Goal: Task Accomplishment & Management: Use online tool/utility

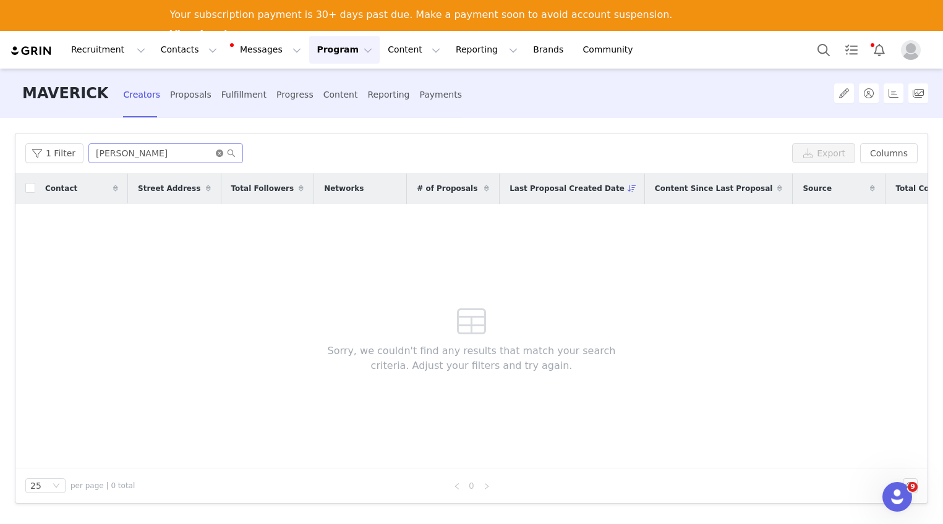
click at [218, 150] on icon "icon: close-circle" at bounding box center [219, 153] width 7 height 7
click at [191, 152] on input "text" at bounding box center [165, 153] width 155 height 20
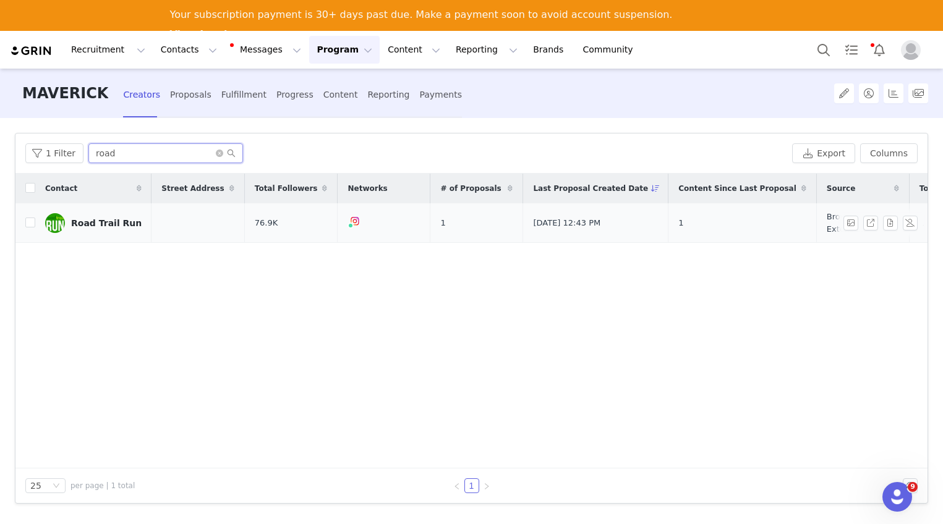
type input "road"
click at [109, 220] on div "Road Trail Run" at bounding box center [106, 223] width 70 height 10
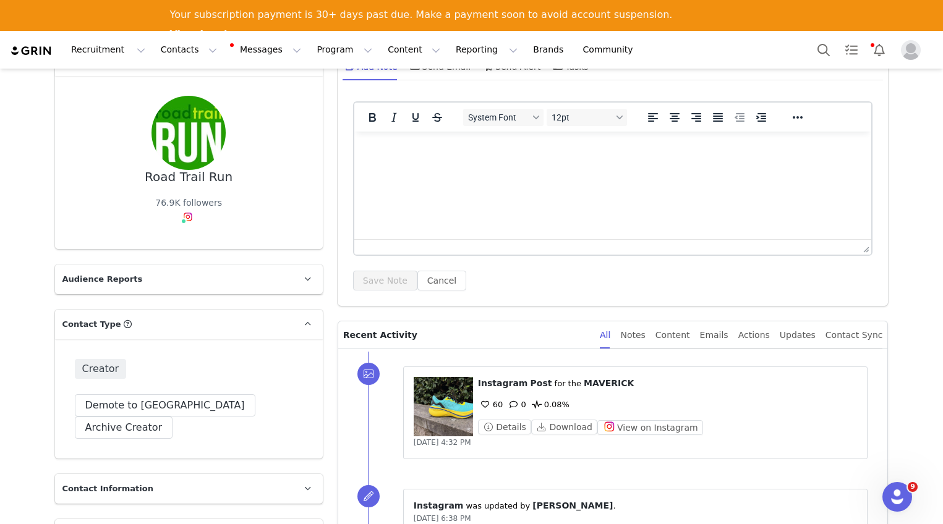
scroll to position [370, 0]
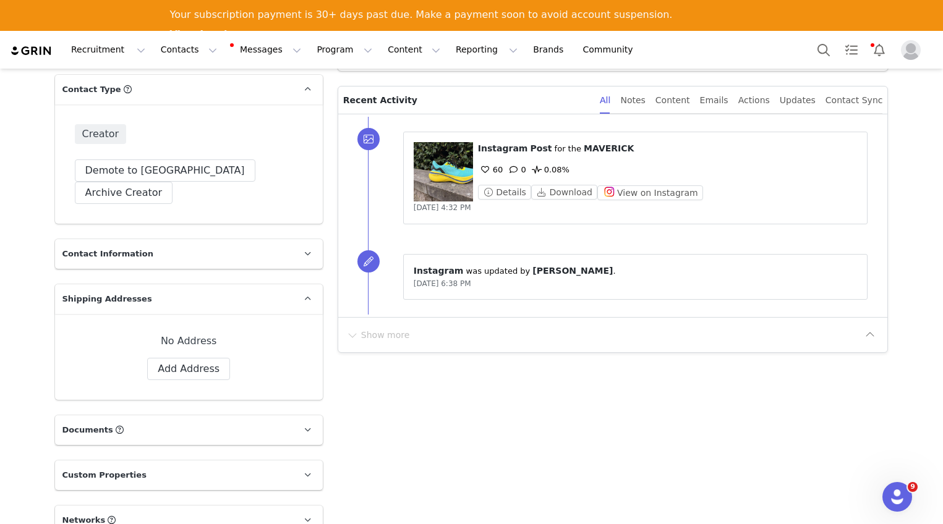
click at [424, 174] on figure at bounding box center [443, 171] width 59 height 59
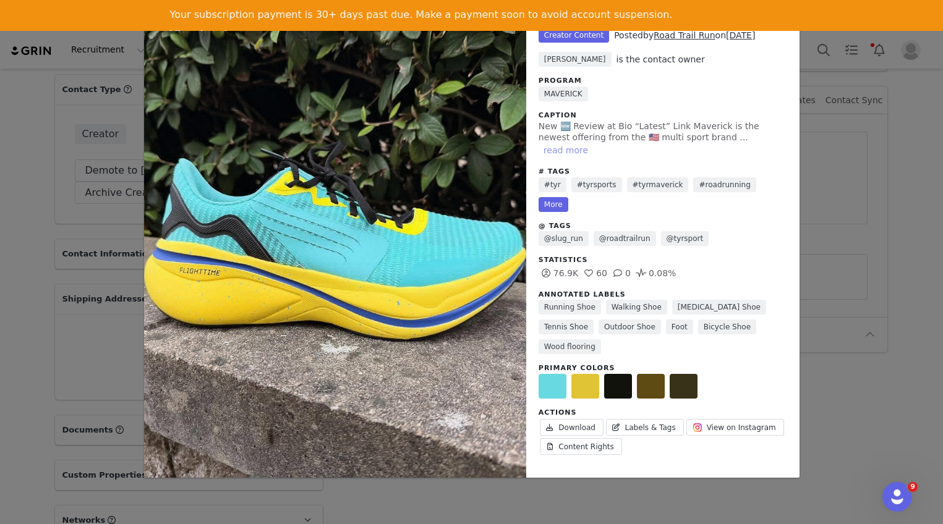
click at [593, 143] on button "read more" at bounding box center [566, 150] width 54 height 15
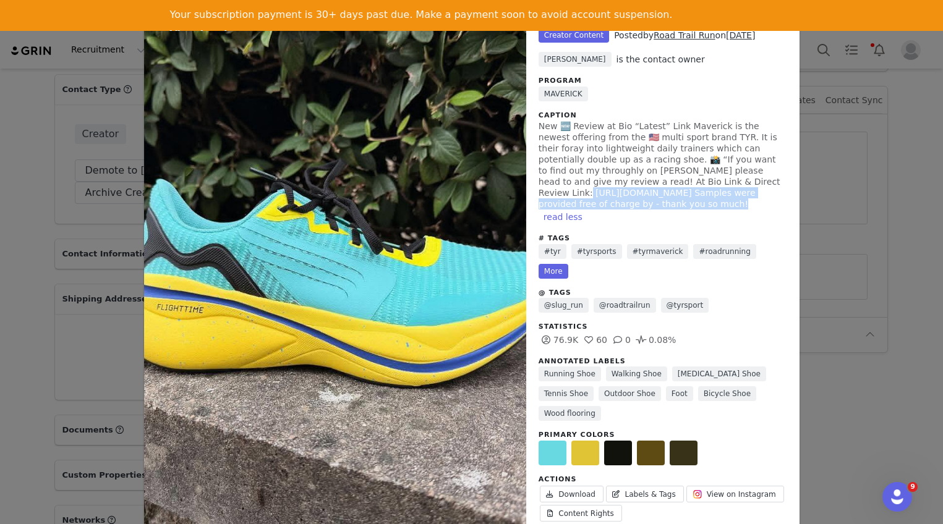
drag, startPoint x: 534, startPoint y: 193, endPoint x: 669, endPoint y: 204, distance: 135.2
click at [669, 204] on span "New 🆕 Review at Bio “Latest” Link Maverick is the newest offering from the 🇺🇸 m…" at bounding box center [660, 165] width 242 height 88
copy span "s://www.roadtrailrun.com/2025/09/tyr-maverick-v1-review-2-comparisons.html?m=1 …"
click at [13, 128] on div "Unlabeled Creator Content Posted by Road Trail Run on Sep 20, 2025 Kristen Cart…" at bounding box center [471, 262] width 943 height 524
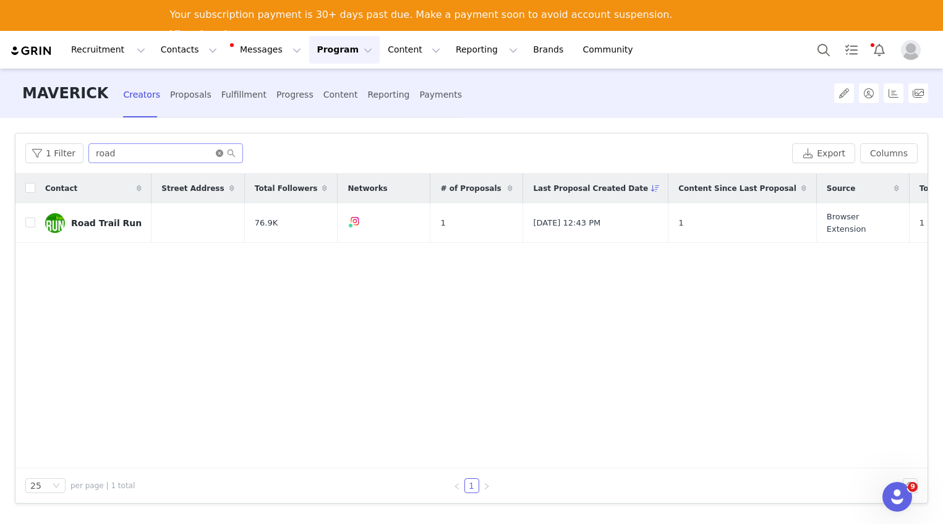
click at [216, 153] on icon "icon: close-circle" at bounding box center [219, 153] width 7 height 7
click at [190, 150] on input "text" at bounding box center [165, 153] width 155 height 20
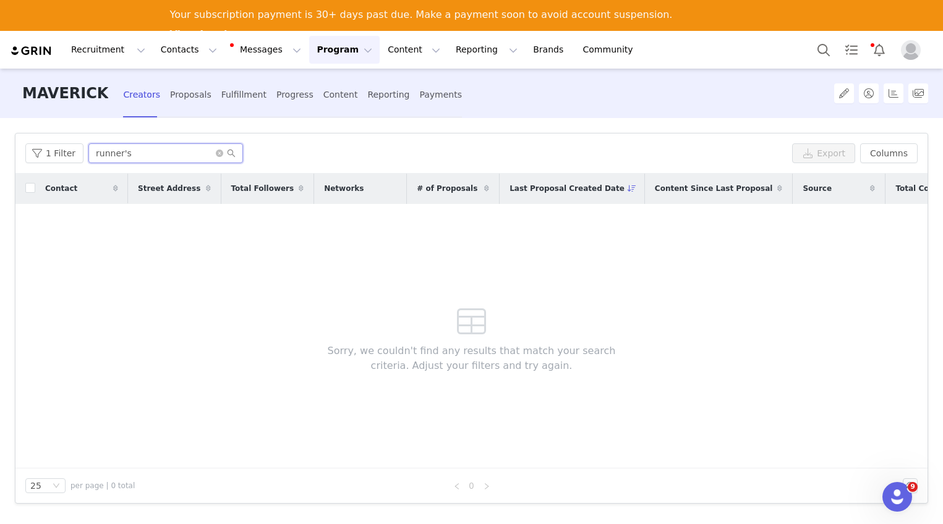
type input "runner's"
click at [216, 150] on icon "icon: close-circle" at bounding box center [219, 153] width 7 height 7
click at [203, 156] on input "text" at bounding box center [165, 153] width 155 height 20
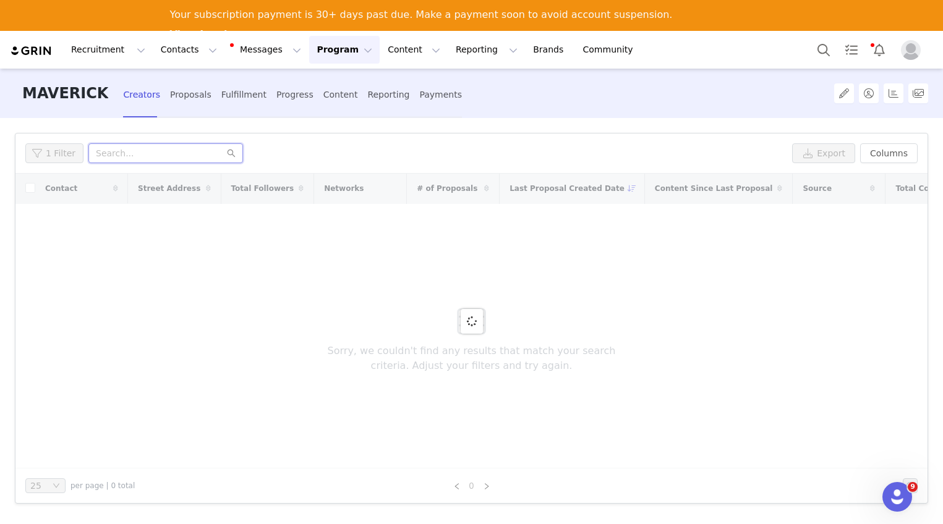
type input "e"
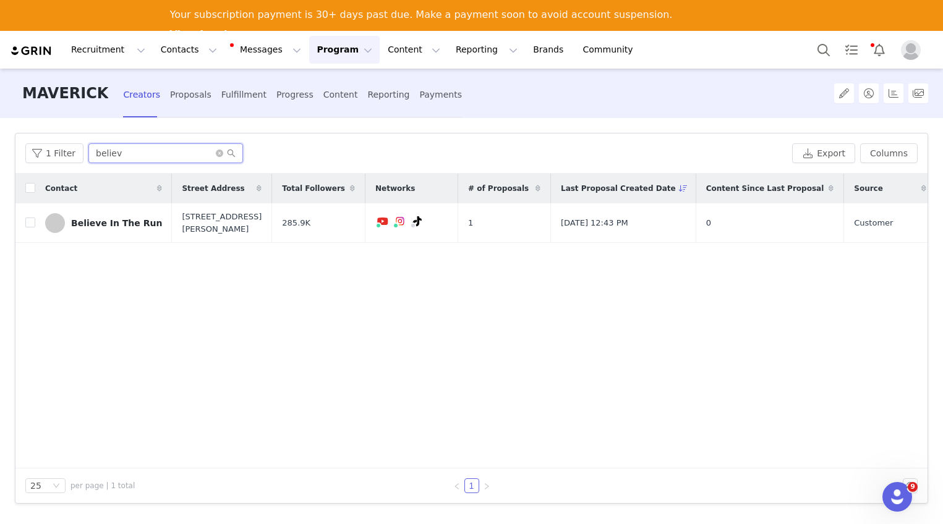
type input "believ"
click at [211, 155] on input "believ" at bounding box center [165, 153] width 155 height 20
click at [216, 155] on icon "icon: close-circle" at bounding box center [219, 153] width 7 height 7
click at [200, 157] on input "text" at bounding box center [165, 153] width 155 height 20
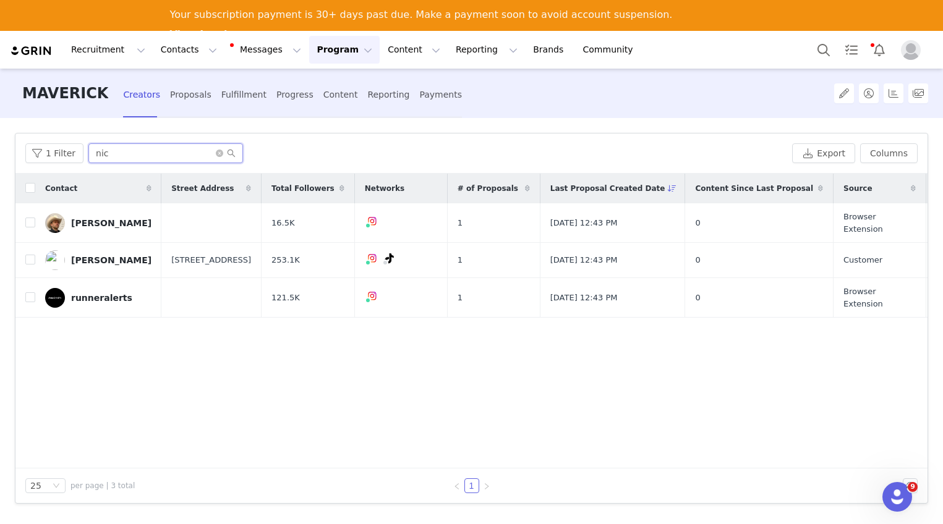
type input "nic"
click at [216, 154] on icon "icon: close-circle" at bounding box center [219, 153] width 7 height 7
click at [172, 151] on input "text" at bounding box center [165, 153] width 155 height 20
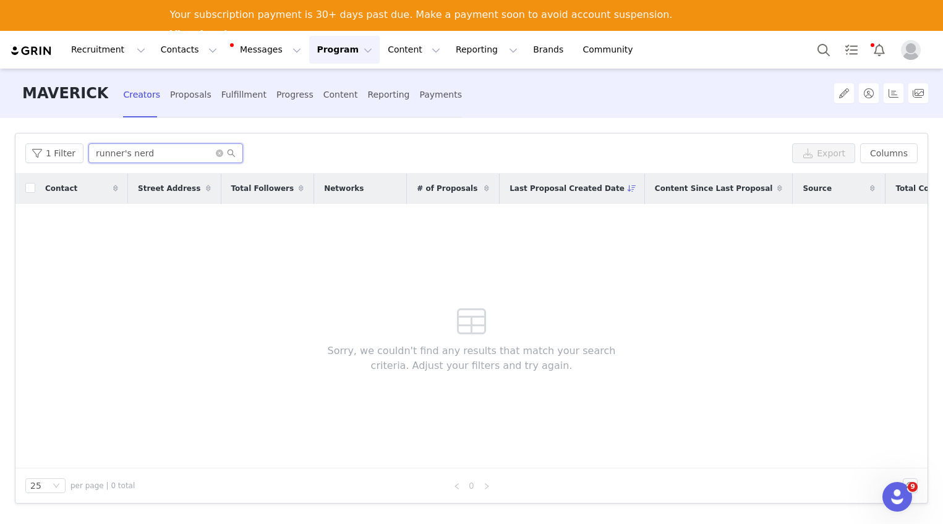
type input "runner's nerd"
click at [216, 153] on icon "icon: close-circle" at bounding box center [219, 153] width 7 height 7
click at [190, 154] on input "text" at bounding box center [165, 153] width 155 height 20
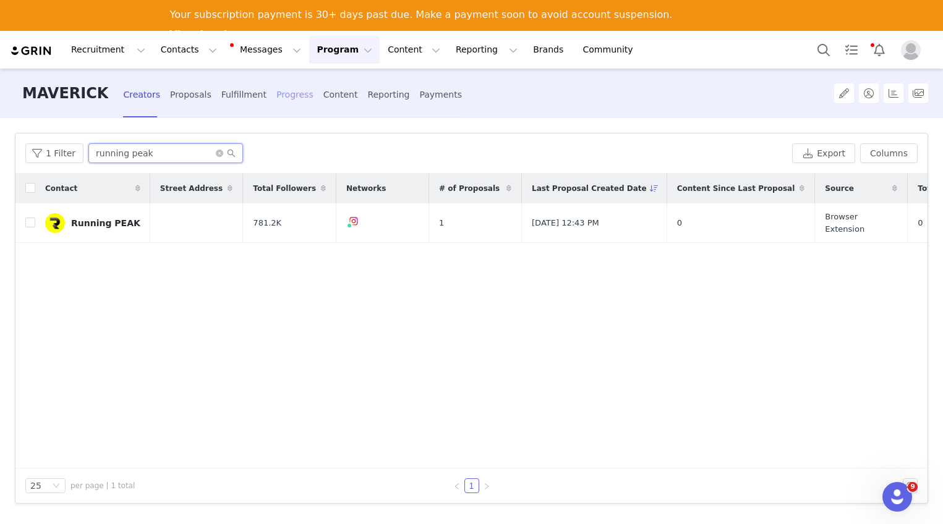
type input "running peak"
click at [282, 96] on div "Progress" at bounding box center [294, 95] width 37 height 33
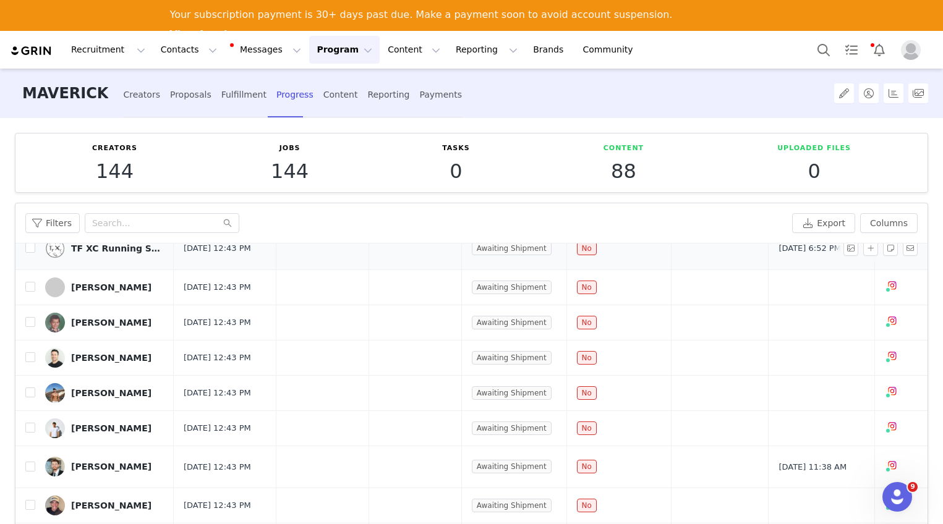
scroll to position [703, 0]
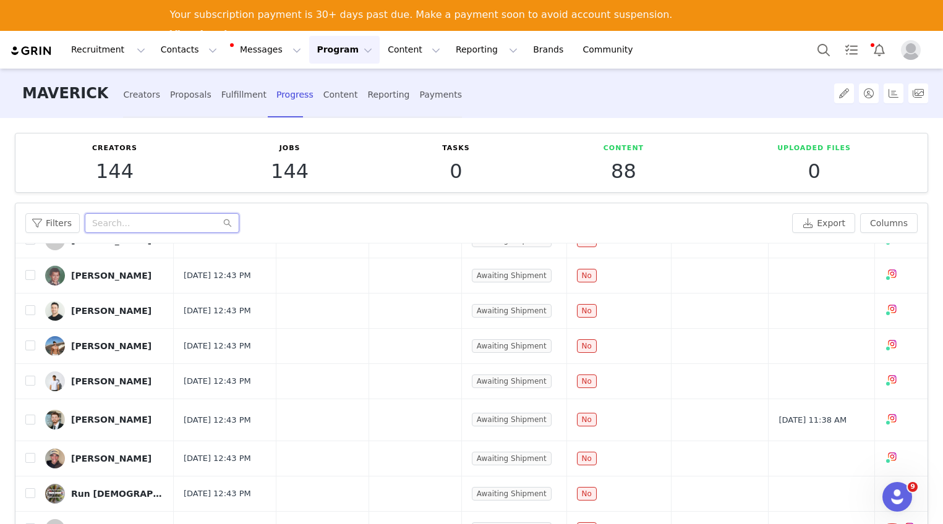
click at [114, 225] on input "text" at bounding box center [162, 223] width 155 height 20
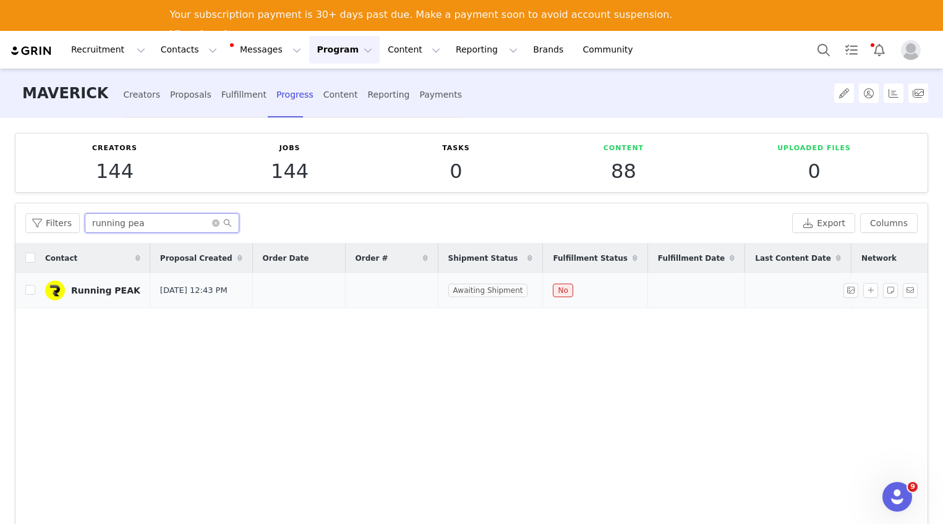
scroll to position [2, 0]
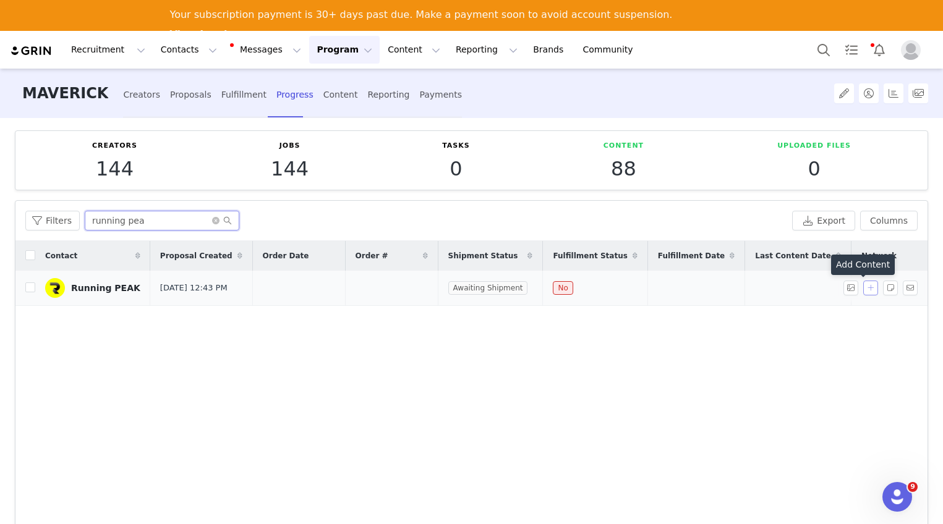
type input "running pea"
click at [863, 294] on button "button" at bounding box center [870, 288] width 15 height 15
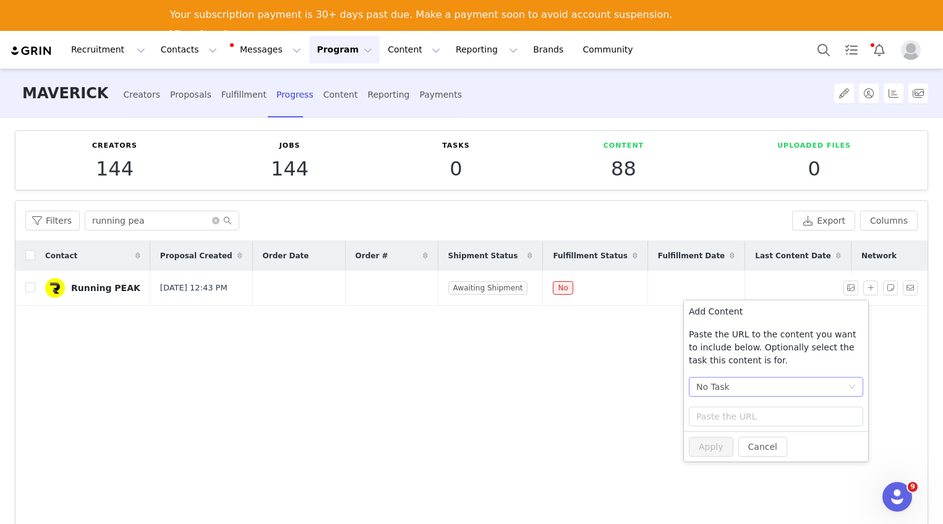
click at [743, 388] on div "No Task" at bounding box center [771, 387] width 151 height 19
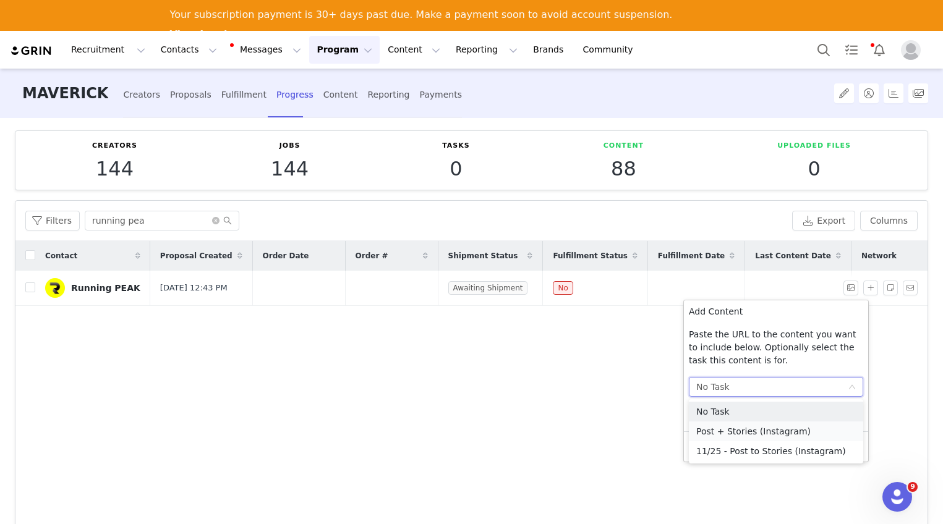
click at [749, 428] on li "Post + Stories (Instagram)" at bounding box center [776, 432] width 174 height 20
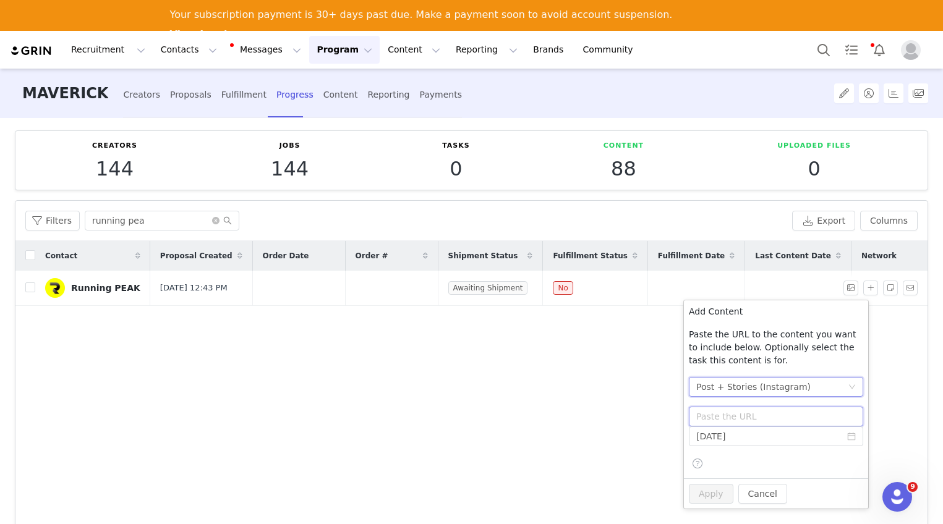
click at [746, 415] on input "text" at bounding box center [776, 417] width 174 height 20
paste input "https://www.instagram.com/p/DObSBAlCCu_/"
type input "https://www.instagram.com/p/DObSBAlCCu_/"
click at [759, 440] on input "2025-09-30" at bounding box center [776, 437] width 174 height 20
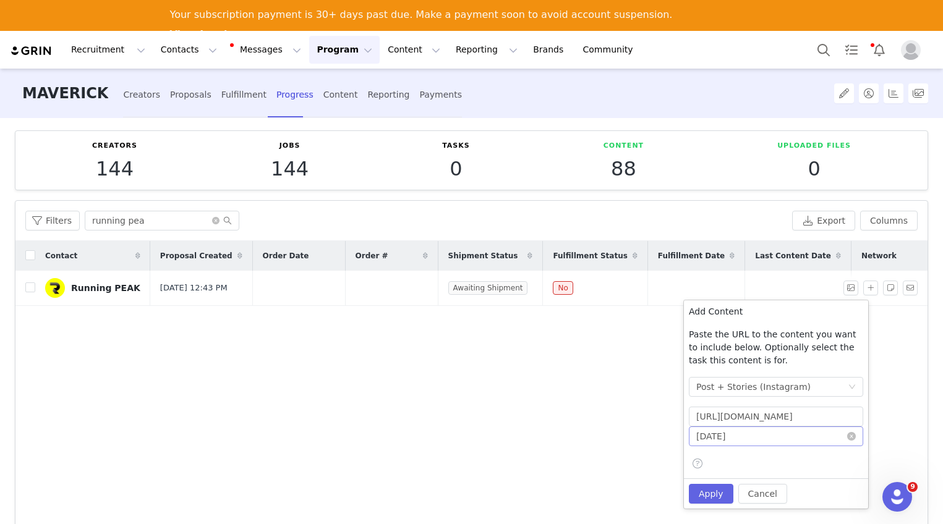
scroll to position [0, 0]
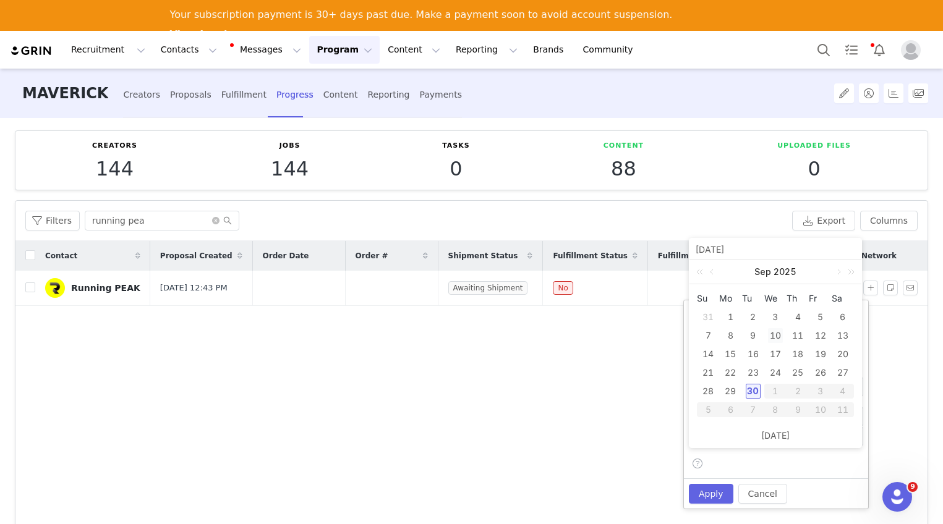
click at [777, 337] on div "10" at bounding box center [775, 335] width 15 height 15
type input "2025-09-10"
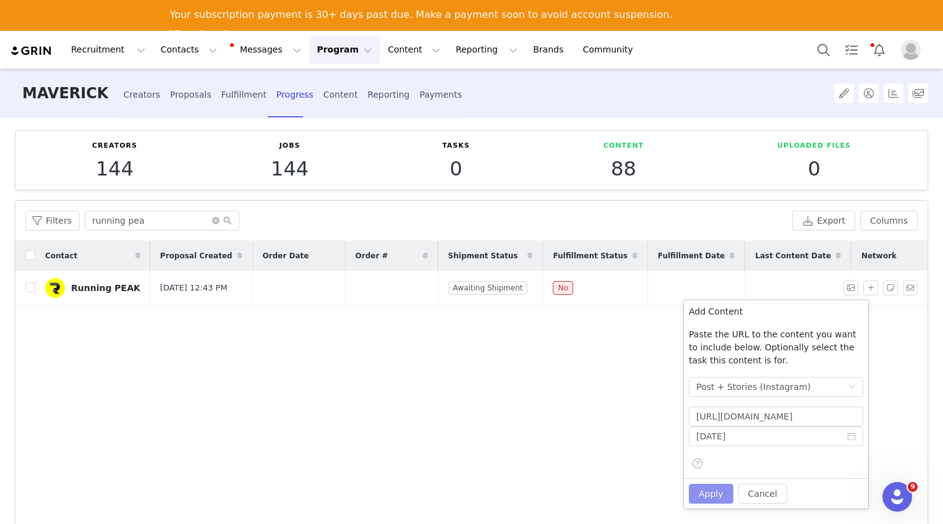
click at [710, 496] on button "Apply" at bounding box center [711, 494] width 45 height 20
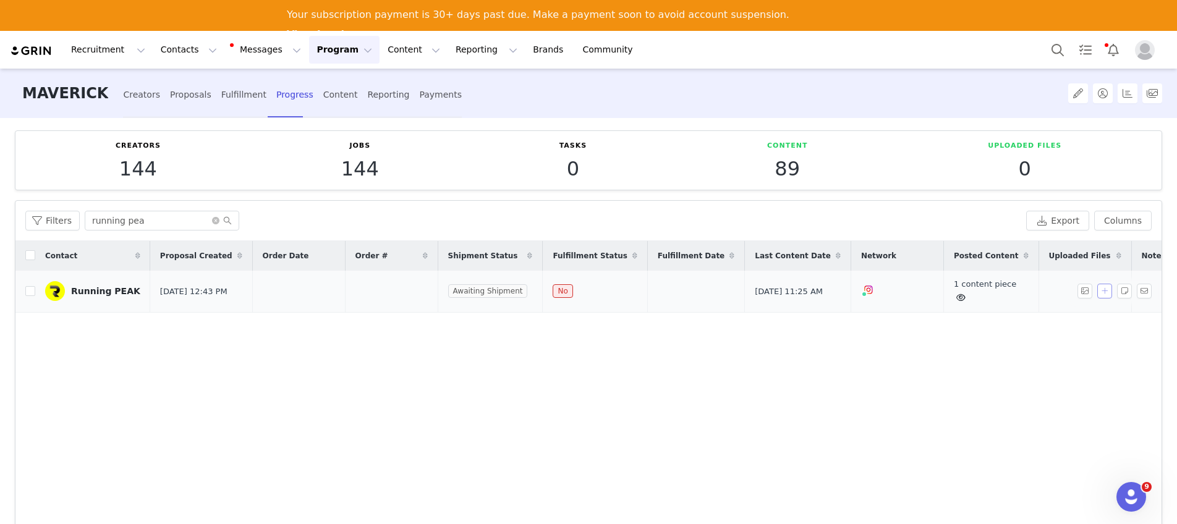
click at [942, 294] on button "button" at bounding box center [1104, 291] width 15 height 15
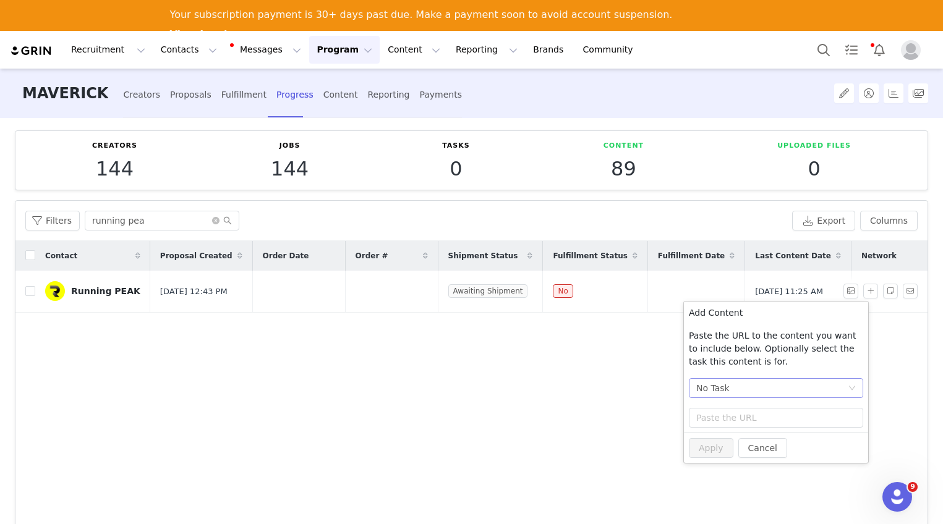
click at [715, 388] on div "No Task" at bounding box center [712, 388] width 33 height 19
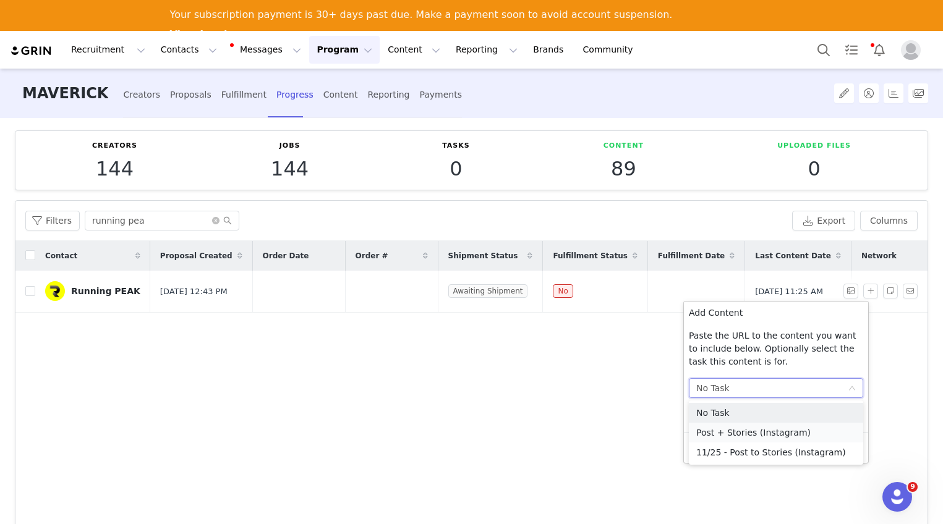
click at [736, 428] on li "Post + Stories (Instagram)" at bounding box center [776, 433] width 174 height 20
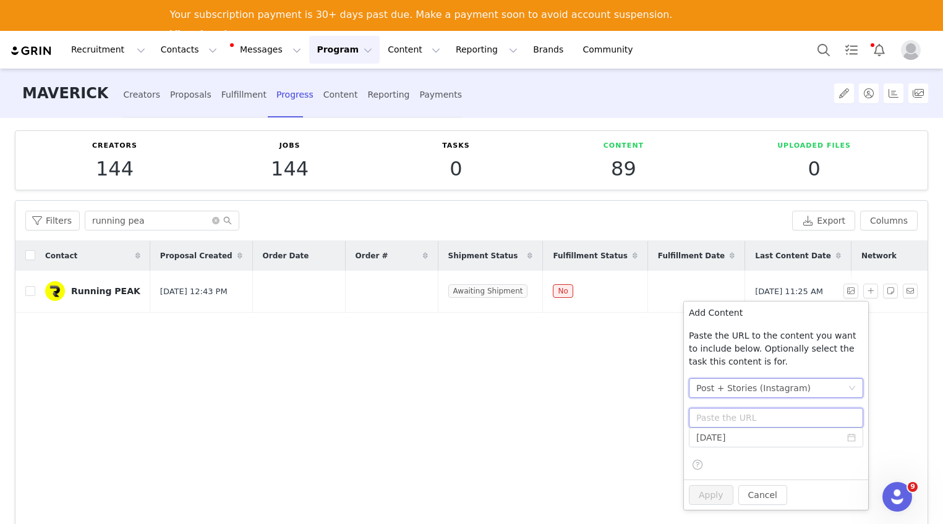
click at [727, 419] on input "text" at bounding box center [776, 418] width 174 height 20
paste input "https://www.instagram.com/p/DOtDCQfCHg3/"
type input "https://www.instagram.com/p/DOtDCQfCHg3/"
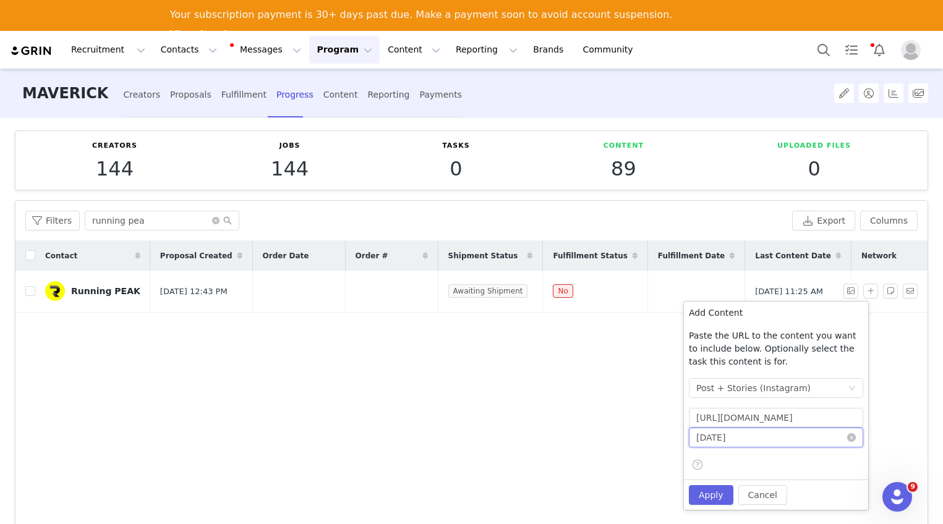
click at [761, 442] on input "2025-09-10" at bounding box center [776, 438] width 174 height 20
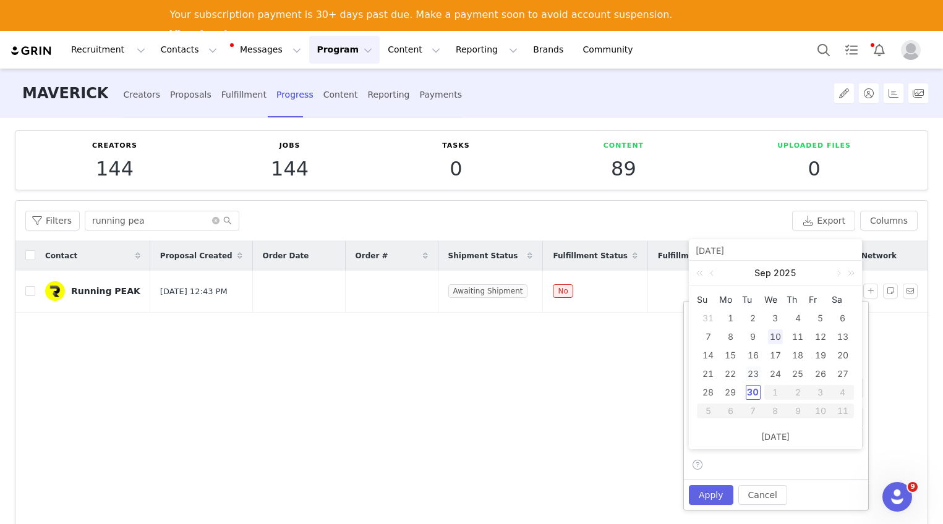
click at [752, 370] on div "23" at bounding box center [753, 374] width 15 height 15
type input "2025-09-23"
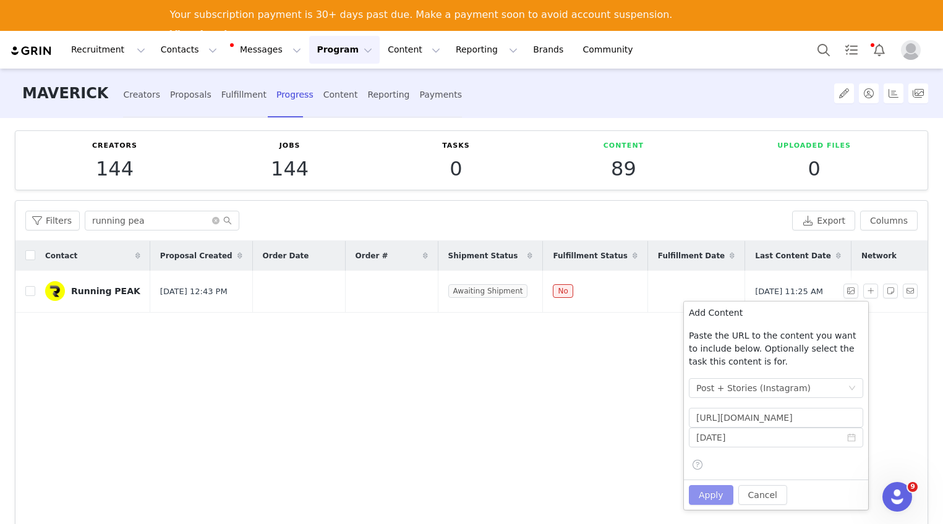
click at [720, 493] on button "Apply" at bounding box center [711, 495] width 45 height 20
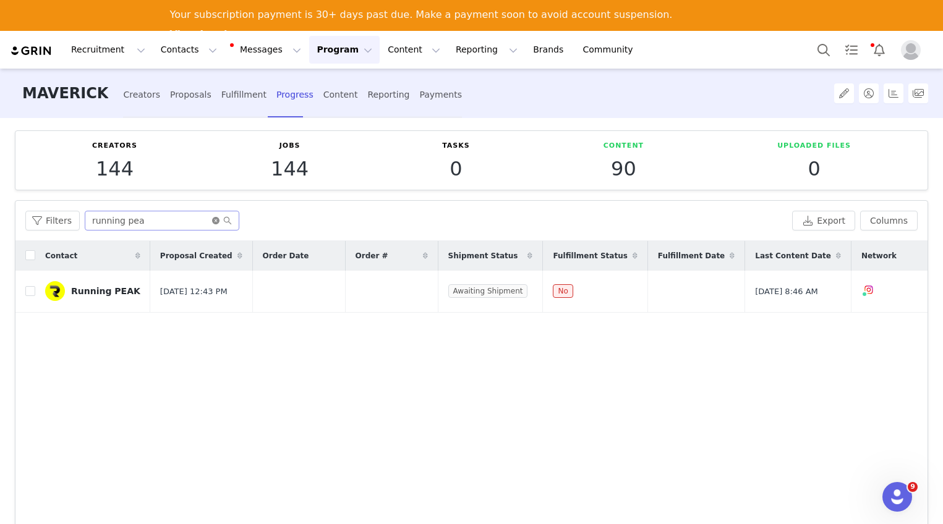
click at [214, 222] on icon "icon: close-circle" at bounding box center [215, 220] width 7 height 7
click at [188, 222] on input "text" at bounding box center [162, 221] width 155 height 20
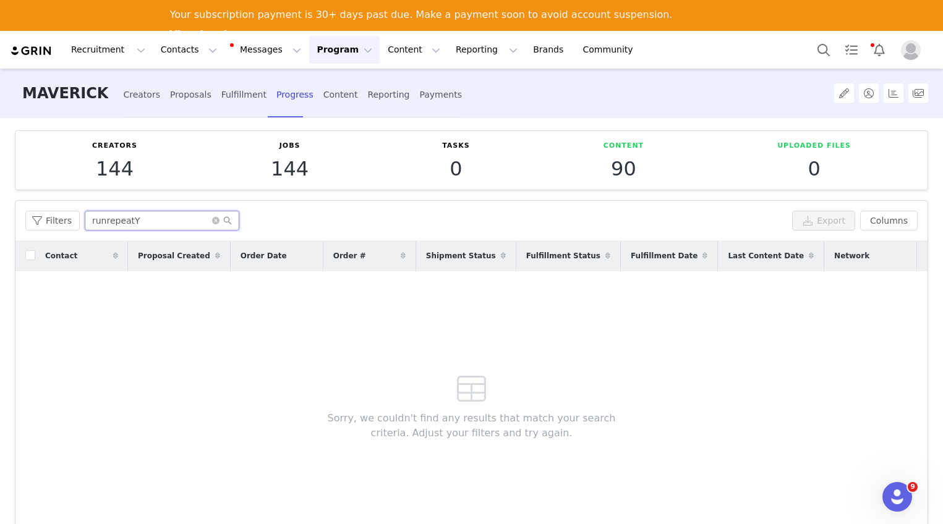
type input "runrepeatY"
click at [214, 218] on icon "icon: close-circle" at bounding box center [215, 220] width 7 height 7
click at [174, 217] on input "text" at bounding box center [162, 221] width 155 height 20
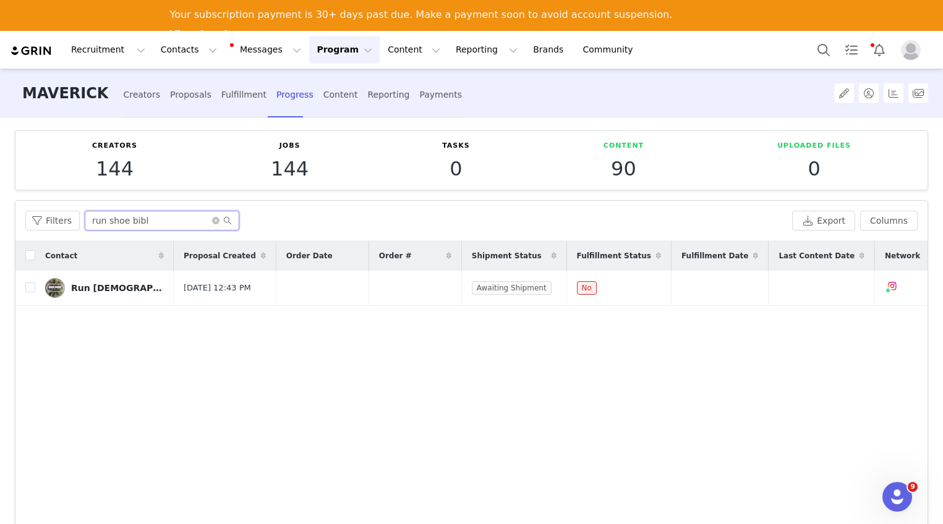
type input "run shoe bibl"
click at [214, 221] on icon "icon: close-circle" at bounding box center [215, 220] width 7 height 7
click at [201, 216] on input "text" at bounding box center [162, 221] width 155 height 20
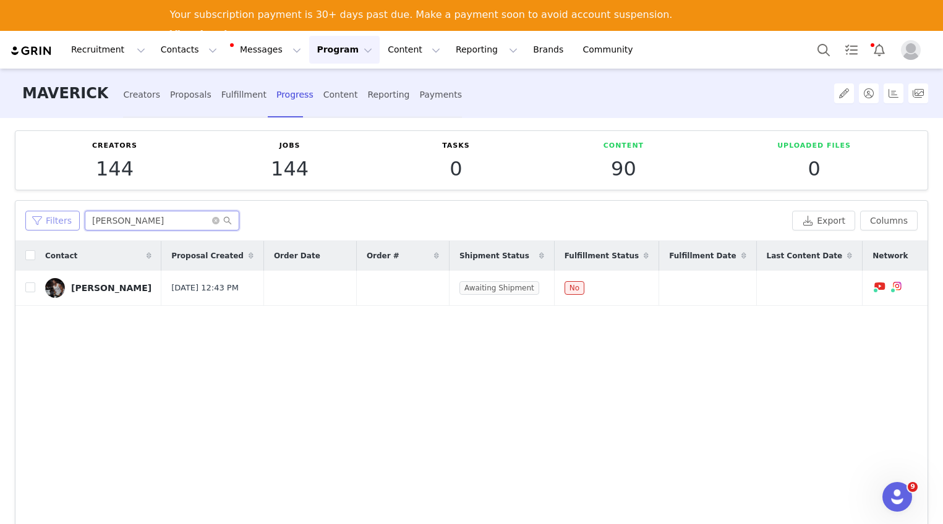
drag, startPoint x: 169, startPoint y: 221, endPoint x: 59, endPoint y: 218, distance: 109.5
click at [59, 218] on div "Filters jeff" at bounding box center [406, 221] width 762 height 20
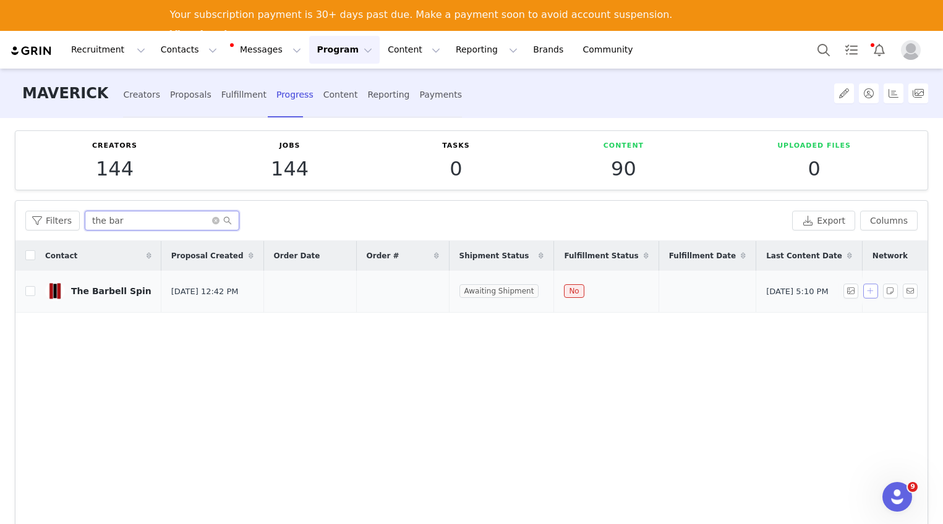
type input "the bar"
click at [863, 291] on button "button" at bounding box center [870, 291] width 15 height 15
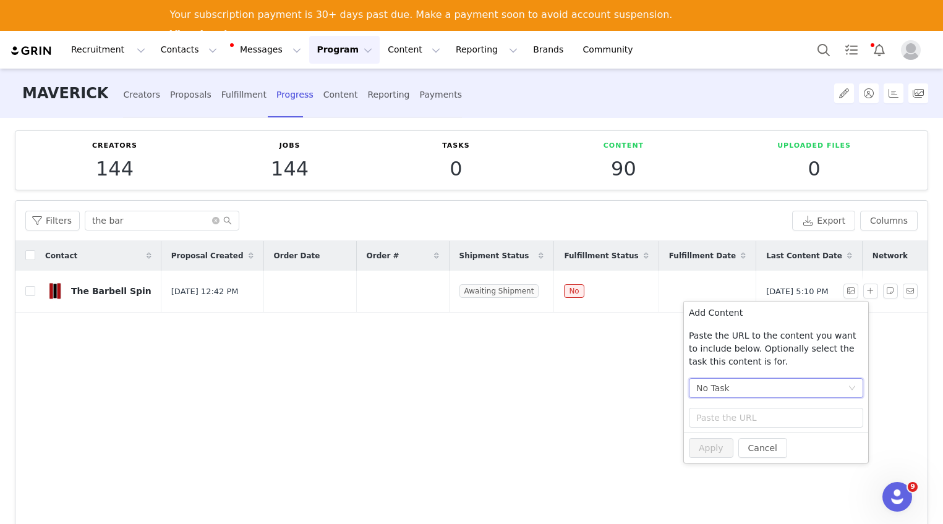
click at [756, 379] on div "No Task" at bounding box center [771, 388] width 151 height 19
click at [758, 430] on li "Post + Stories (Instagram)" at bounding box center [776, 433] width 174 height 20
click at [751, 414] on input "text" at bounding box center [776, 418] width 174 height 20
paste input "https://www.instagram.com/p/DOWFXuOACu6/"
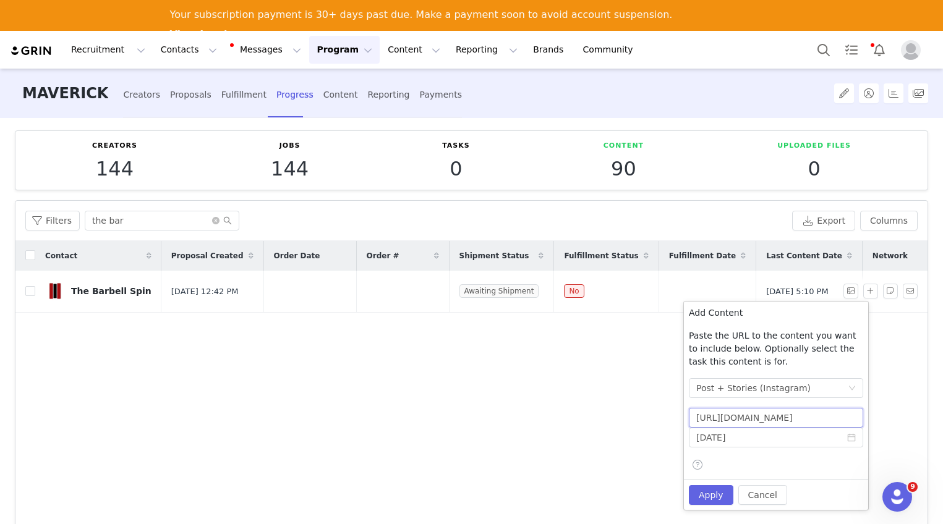
scroll to position [0, 27]
type input "https://www.instagram.com/p/DOWFXuOACu6/"
click at [791, 445] on input "2025-09-30" at bounding box center [776, 438] width 174 height 20
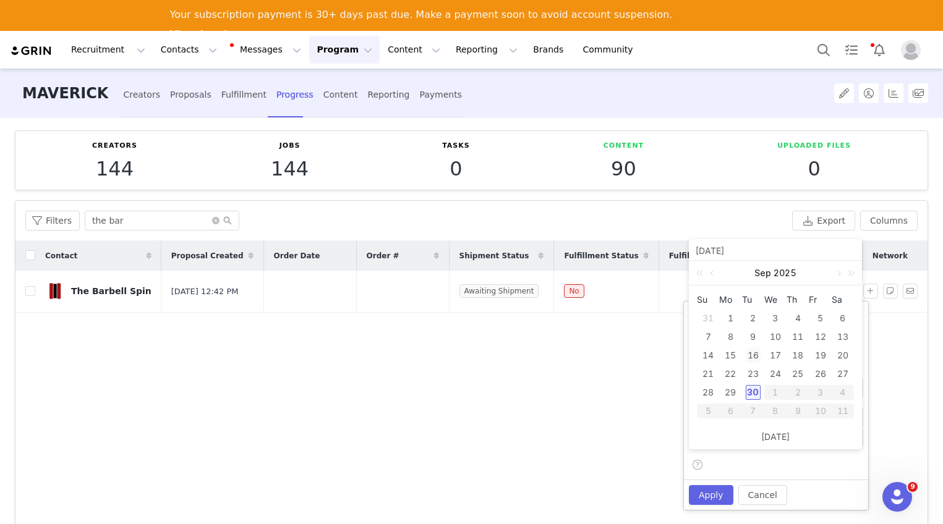
click at [756, 353] on div "16" at bounding box center [753, 355] width 15 height 15
type input "2025-09-16"
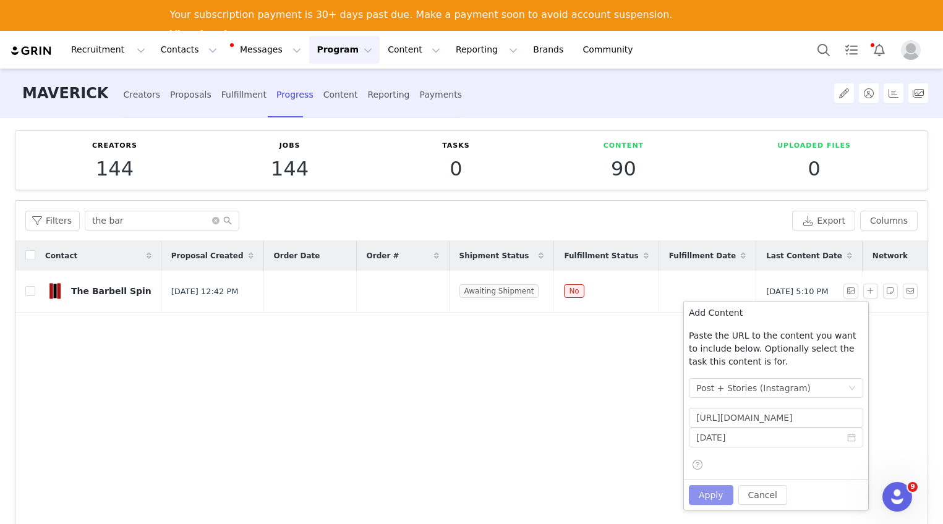
click at [722, 496] on button "Apply" at bounding box center [711, 495] width 45 height 20
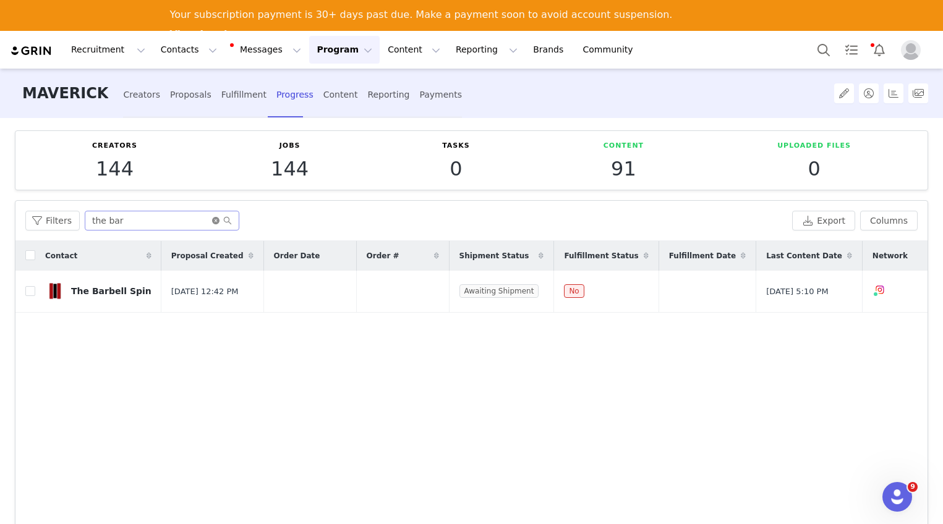
click at [212, 222] on icon "icon: close-circle" at bounding box center [215, 220] width 7 height 7
click at [188, 218] on input "text" at bounding box center [162, 221] width 155 height 20
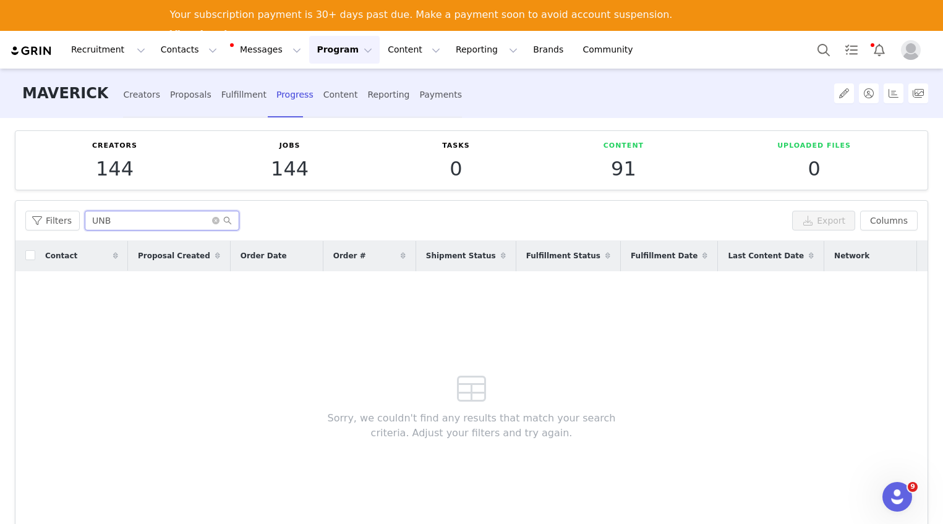
click at [164, 219] on input "UNB" at bounding box center [162, 221] width 155 height 20
type input "UNBXD"
click at [212, 223] on icon "icon: close-circle" at bounding box center [215, 220] width 7 height 7
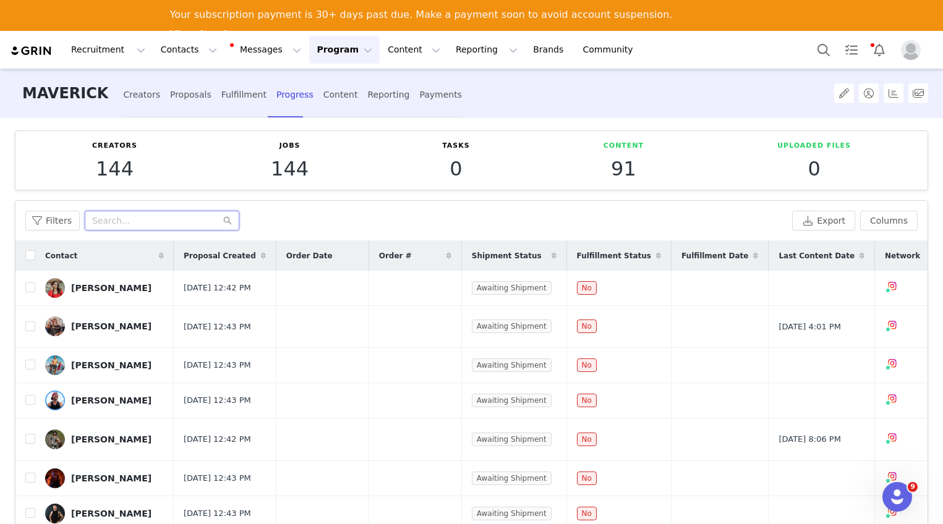
click at [138, 214] on input "text" at bounding box center [162, 221] width 155 height 20
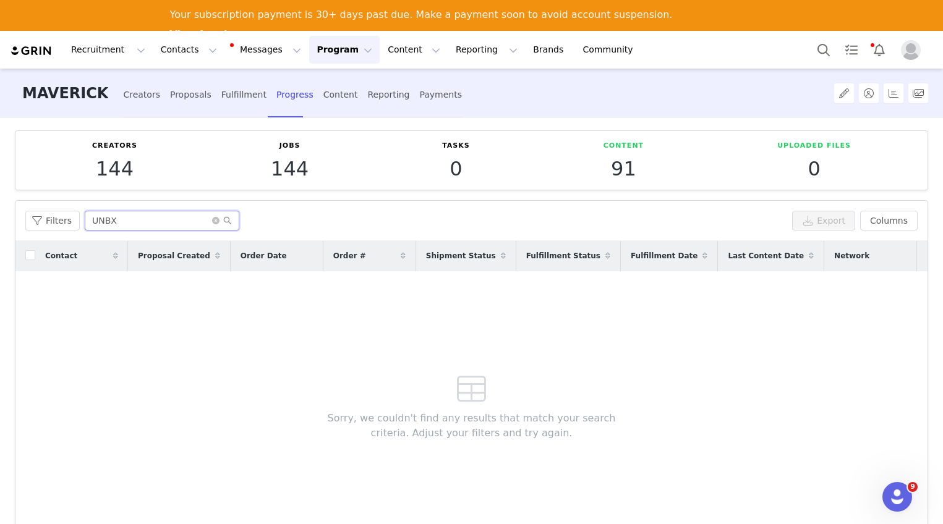
type input "UNBXD"
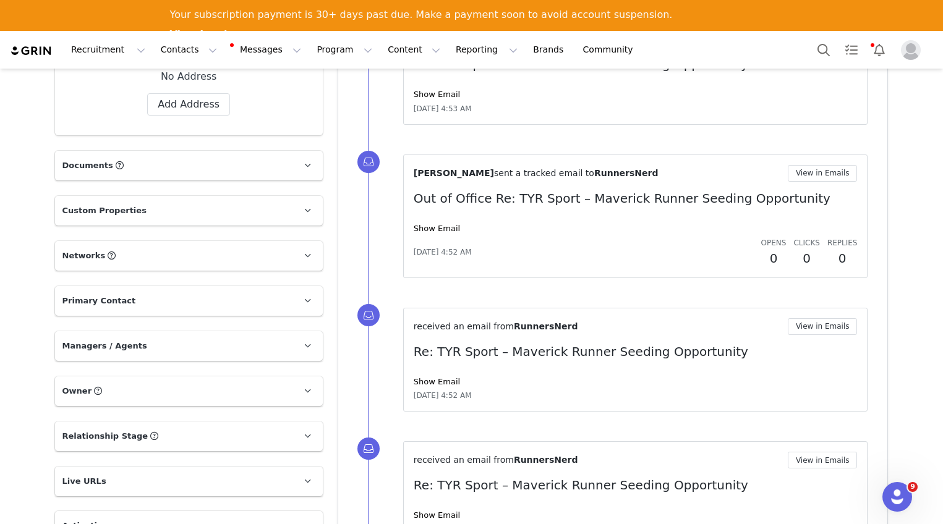
scroll to position [490, 0]
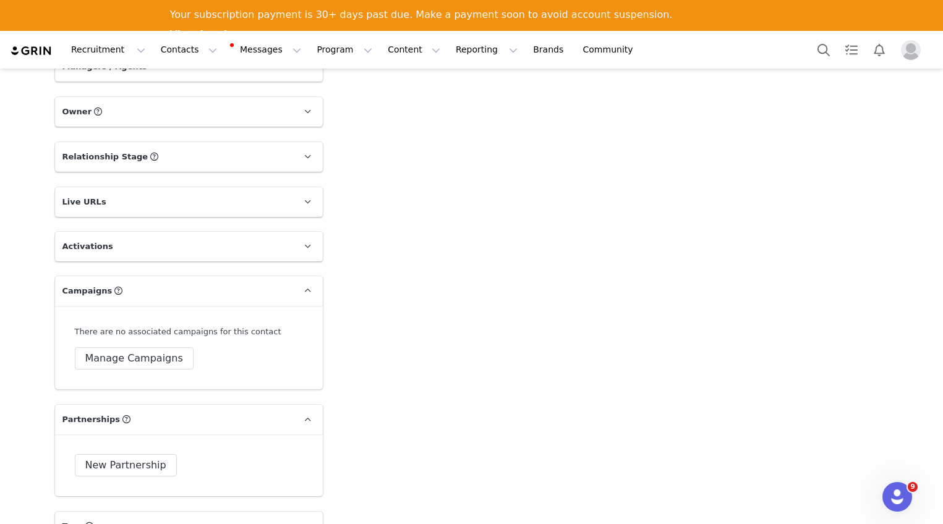
scroll to position [966, 0]
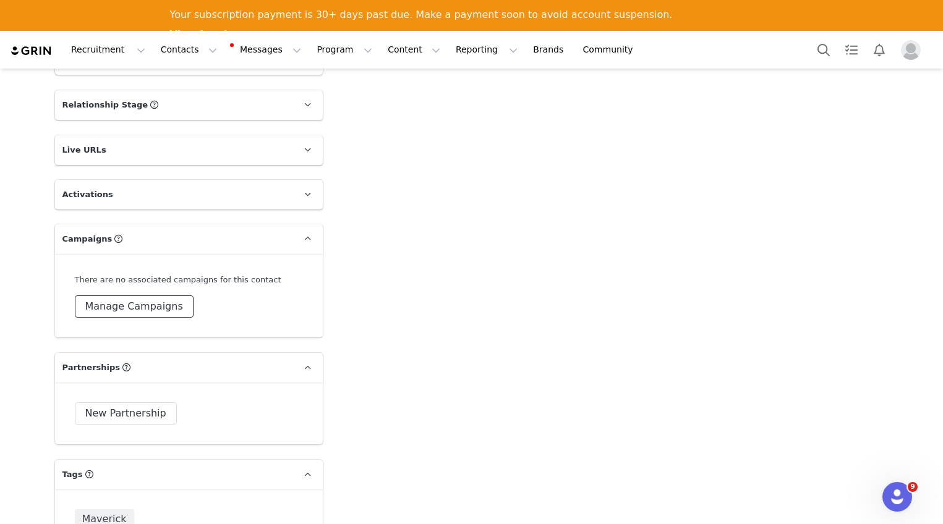
click at [160, 296] on button "Manage Campaigns" at bounding box center [134, 307] width 119 height 22
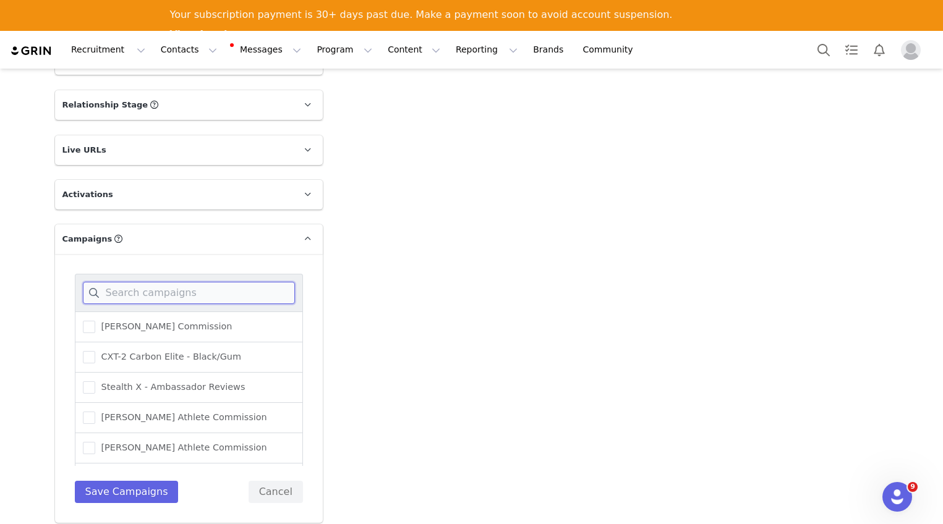
click at [176, 282] on input at bounding box center [189, 293] width 212 height 22
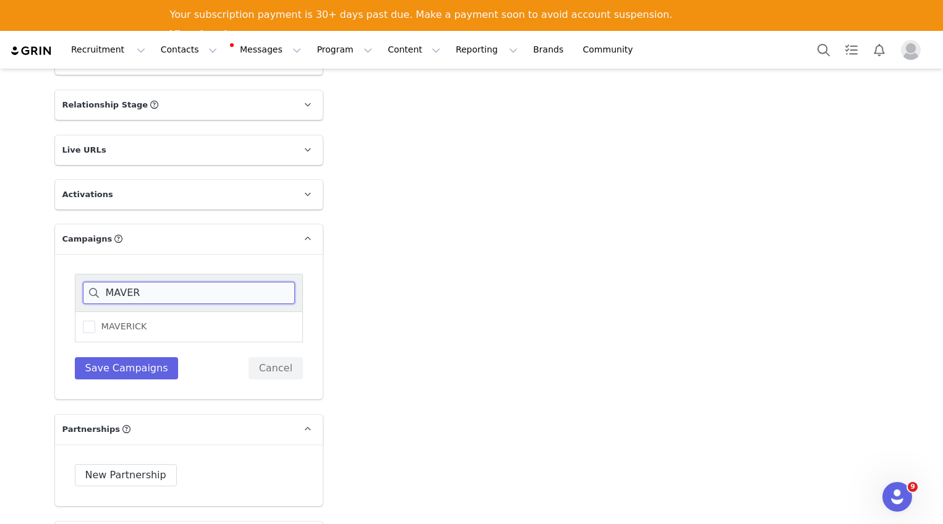
type input "MAVER"
click at [150, 312] on div "MAVERICK" at bounding box center [189, 327] width 228 height 31
click at [126, 320] on label "MAVERICK" at bounding box center [115, 327] width 64 height 15
click at [95, 321] on input "MAVERICK" at bounding box center [95, 321] width 0 height 0
click at [114, 357] on button "Save Campaigns" at bounding box center [127, 368] width 104 height 22
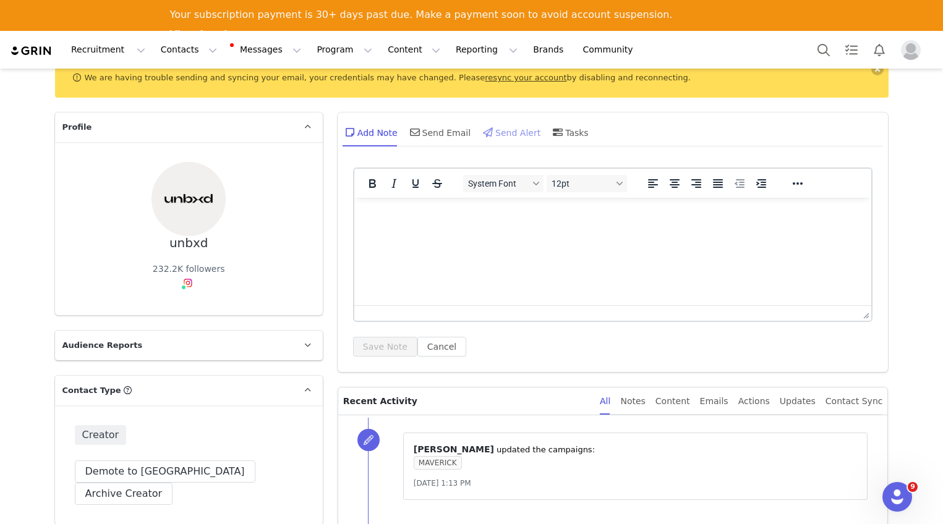
scroll to position [0, 0]
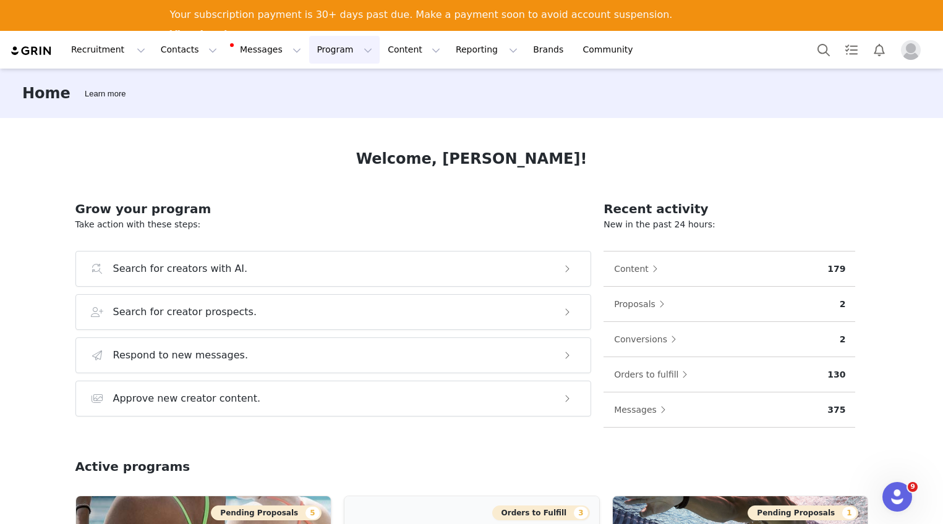
click at [309, 49] on button "Program Program" at bounding box center [344, 50] width 70 height 28
click at [321, 104] on p "Campaigns" at bounding box center [324, 108] width 48 height 13
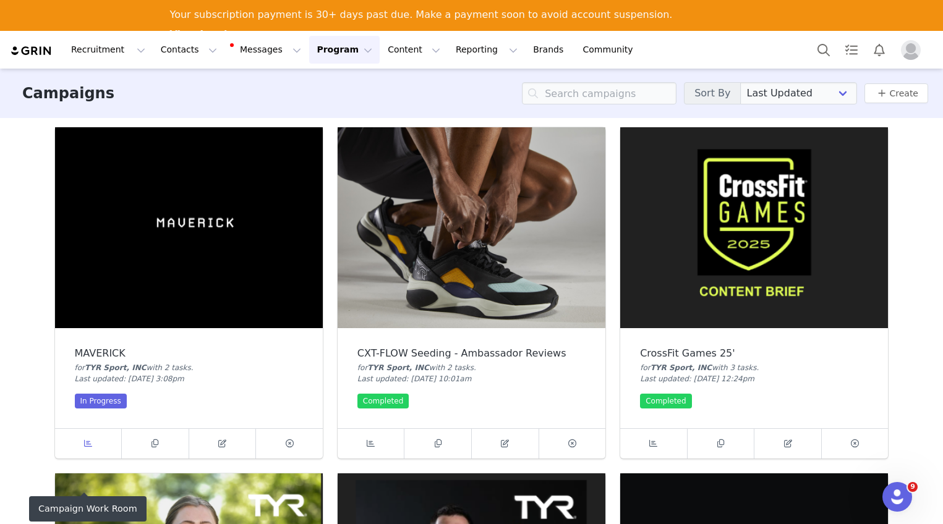
click at [85, 447] on icon at bounding box center [88, 444] width 8 height 8
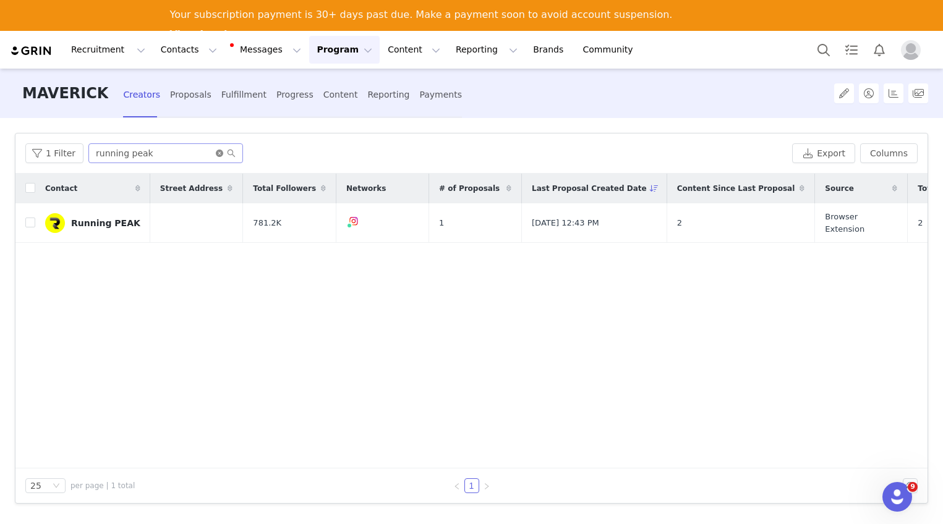
click at [216, 154] on icon "icon: close-circle" at bounding box center [219, 153] width 7 height 7
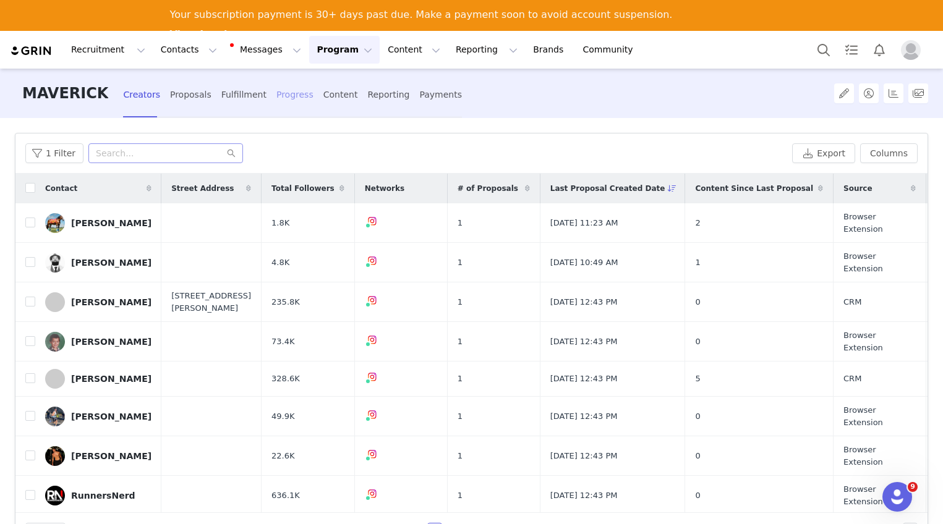
click at [283, 97] on div "Progress" at bounding box center [294, 95] width 37 height 33
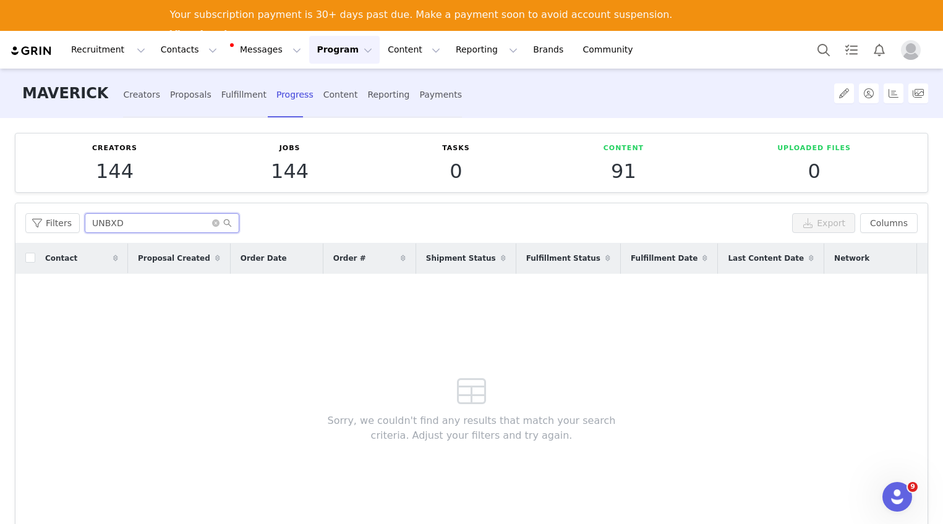
click at [151, 226] on input "UNBXD" at bounding box center [162, 223] width 155 height 20
click at [212, 223] on icon "icon: close-circle" at bounding box center [215, 222] width 7 height 7
click at [194, 221] on input "text" at bounding box center [162, 223] width 155 height 20
type input "UNBXD"
click at [133, 95] on div "Creators" at bounding box center [141, 95] width 37 height 33
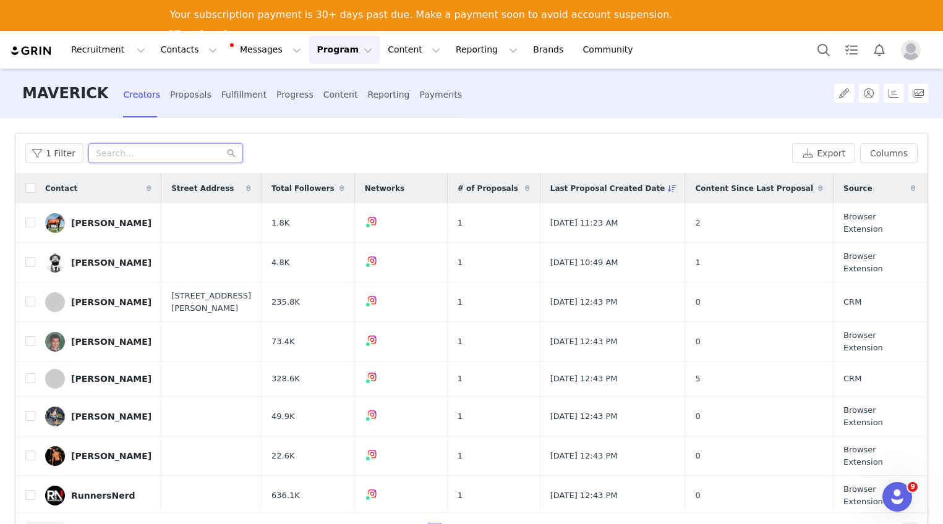
click at [138, 151] on input "text" at bounding box center [165, 153] width 155 height 20
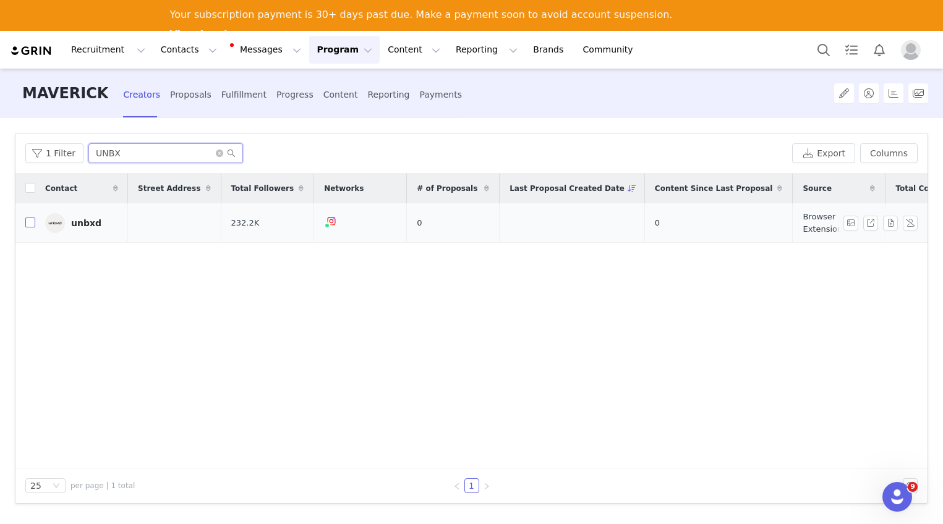
type input "UNBX"
click at [33, 219] on input "checkbox" at bounding box center [30, 223] width 10 height 10
checkbox input "true"
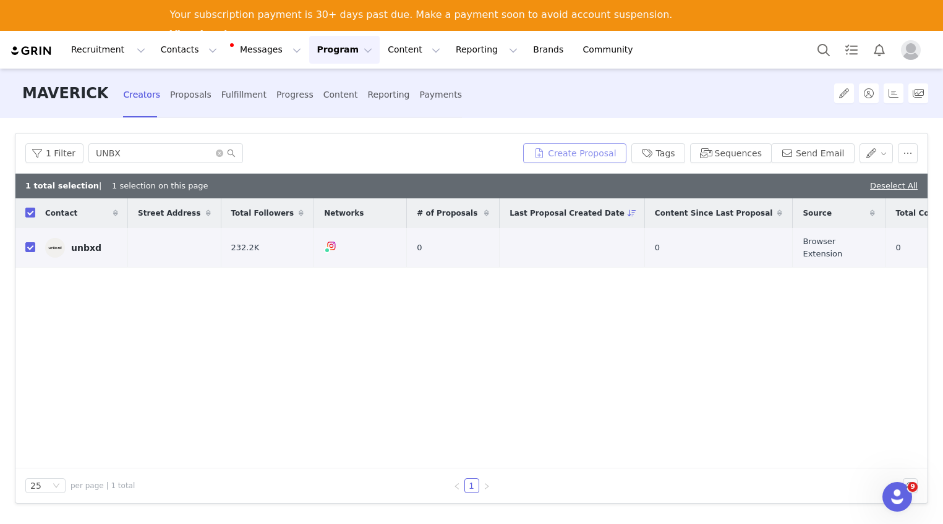
click at [577, 150] on button "Create Proposal" at bounding box center [574, 153] width 103 height 20
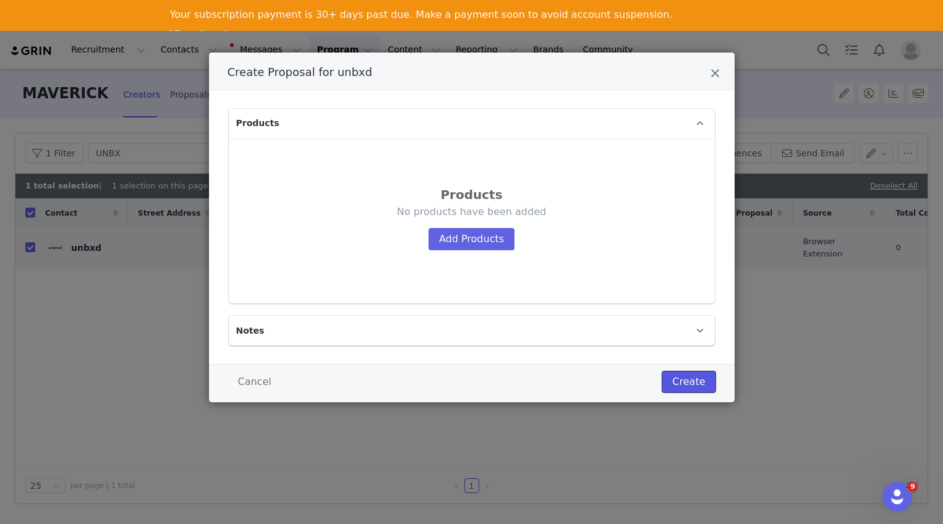
click at [683, 378] on button "Create" at bounding box center [689, 382] width 54 height 22
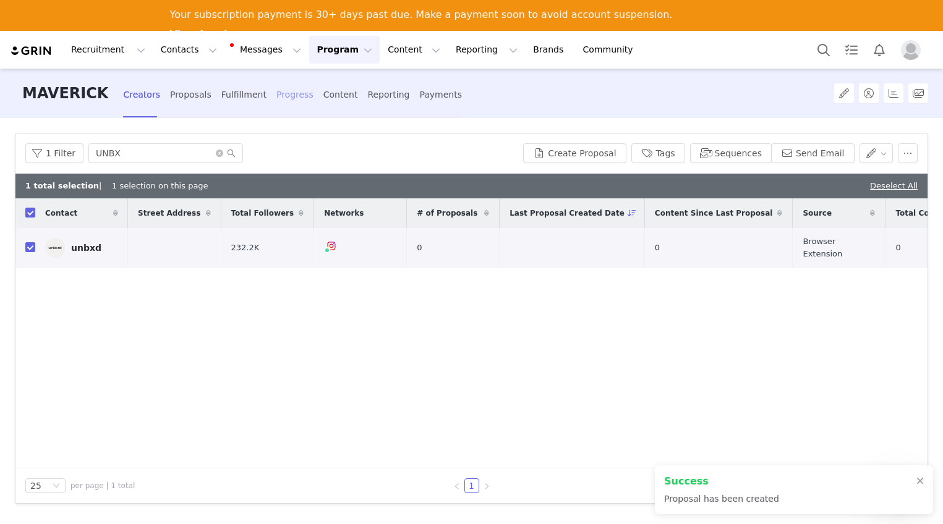
click at [284, 98] on div "Progress" at bounding box center [294, 95] width 37 height 33
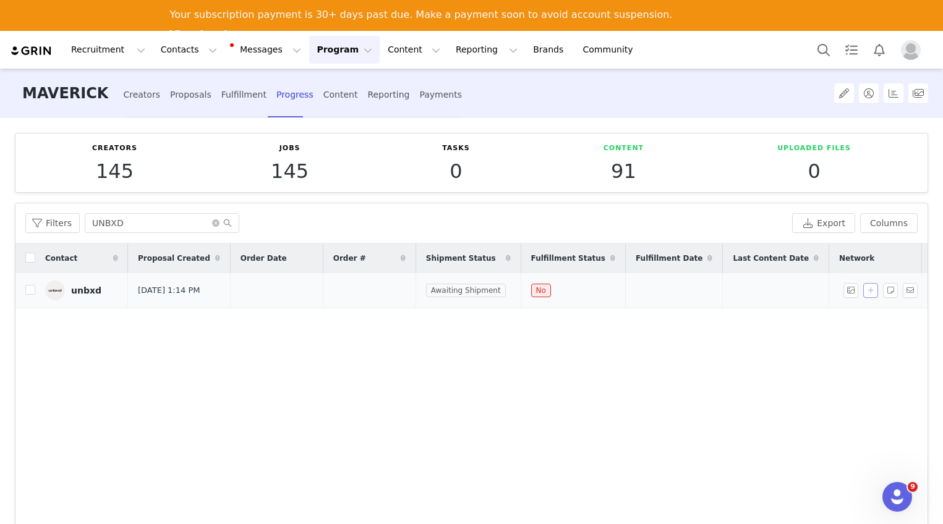
click at [863, 293] on button "button" at bounding box center [870, 290] width 15 height 15
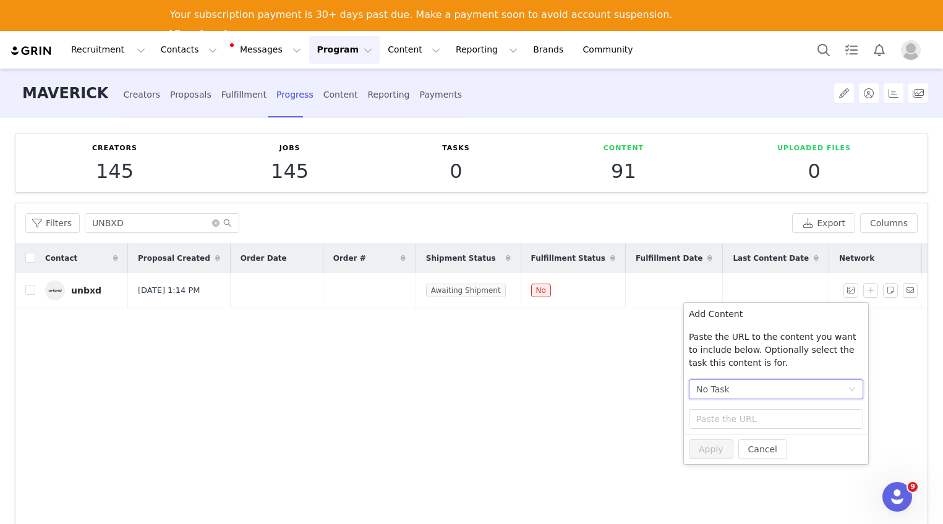
click at [775, 388] on div "No Task" at bounding box center [771, 389] width 151 height 19
click at [759, 437] on li "Post + Stories (Instagram)" at bounding box center [776, 434] width 174 height 20
click at [738, 419] on input "text" at bounding box center [776, 419] width 174 height 20
paste input "https://www.instagram.com/p/DOWFXuOACu6/"
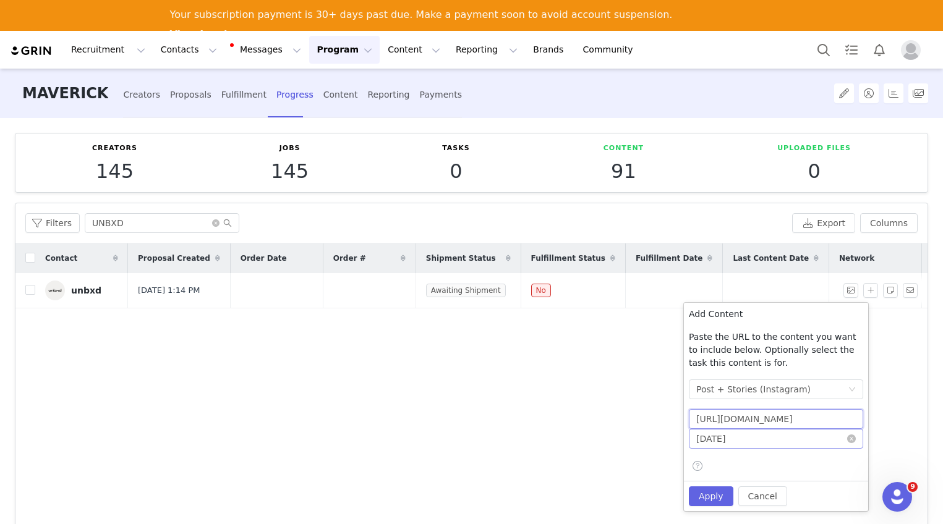
scroll to position [0, 27]
type input "https://www.instagram.com/p/DOWFXuOACu6/"
click at [761, 441] on input "2025-09-30" at bounding box center [776, 439] width 174 height 20
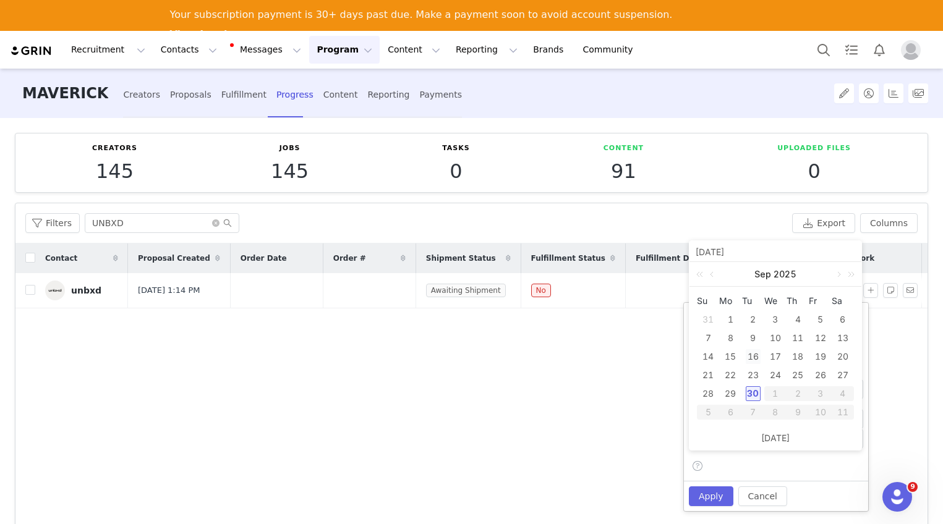
click at [755, 362] on div "16" at bounding box center [753, 356] width 15 height 15
type input "2025-09-16"
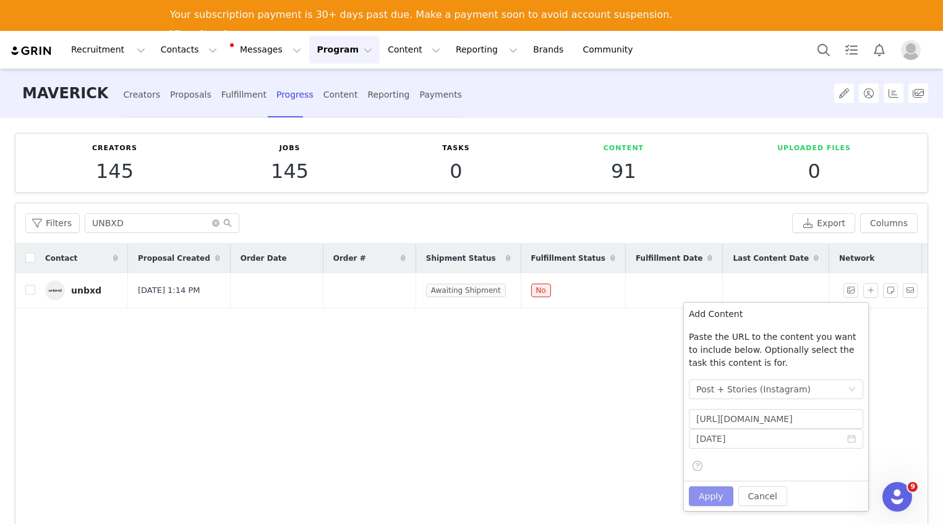
click at [720, 490] on button "Apply" at bounding box center [711, 497] width 45 height 20
click at [718, 502] on button "Apply" at bounding box center [711, 497] width 45 height 20
click at [543, 380] on div "Contact Proposal Created Order Date Order # Shipment Status Fulfillment Status …" at bounding box center [471, 391] width 912 height 295
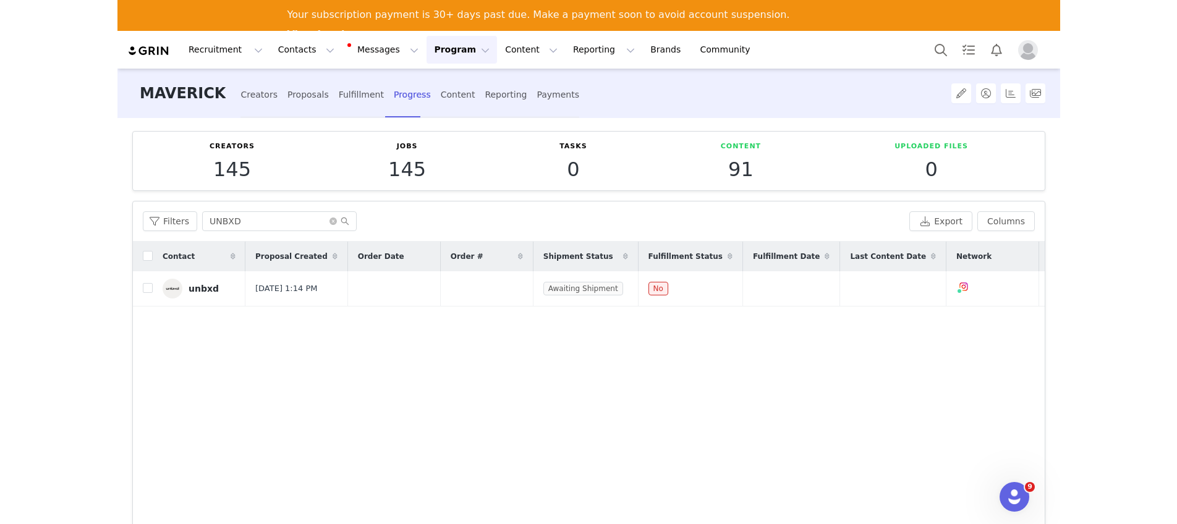
scroll to position [2, 0]
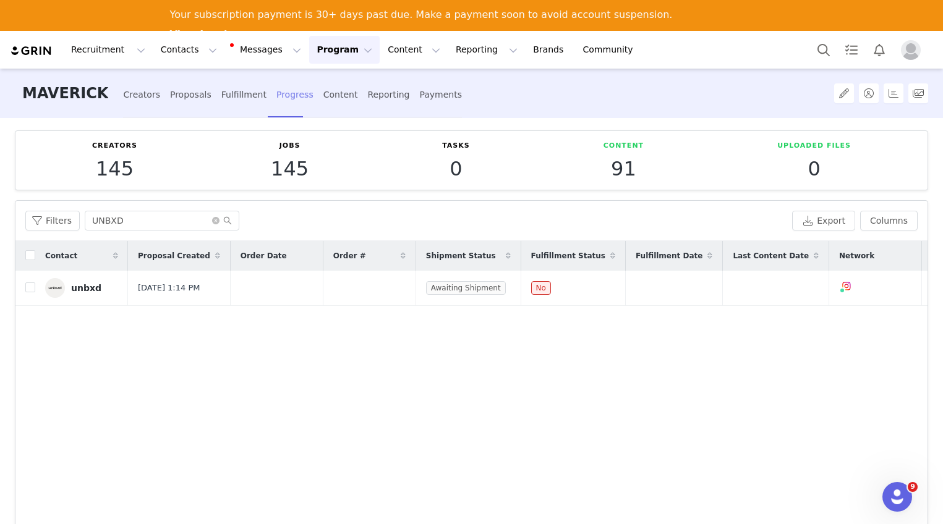
click at [277, 98] on div "Progress" at bounding box center [294, 95] width 37 height 33
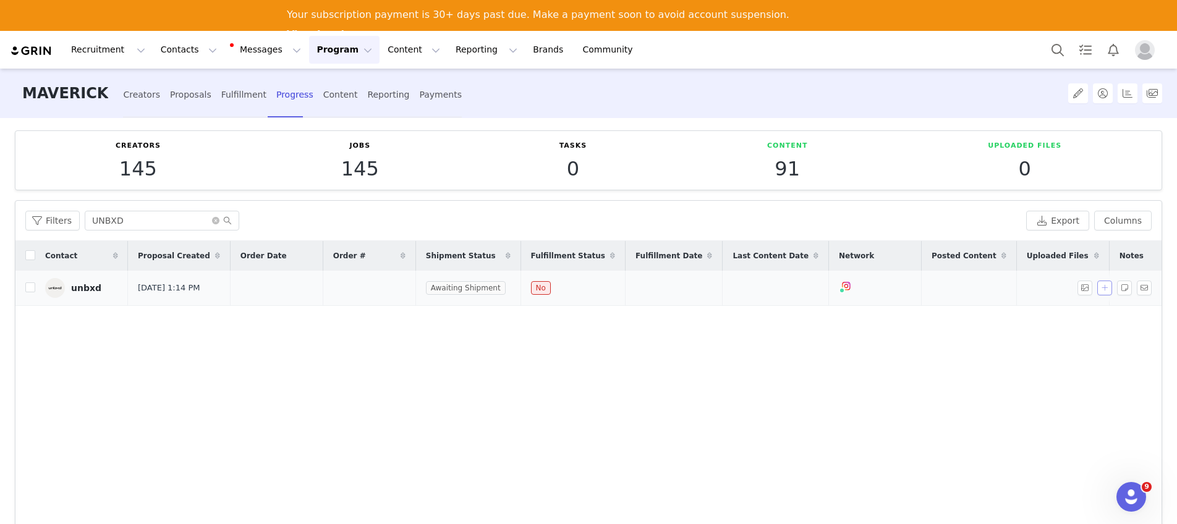
click at [942, 287] on button "button" at bounding box center [1104, 288] width 15 height 15
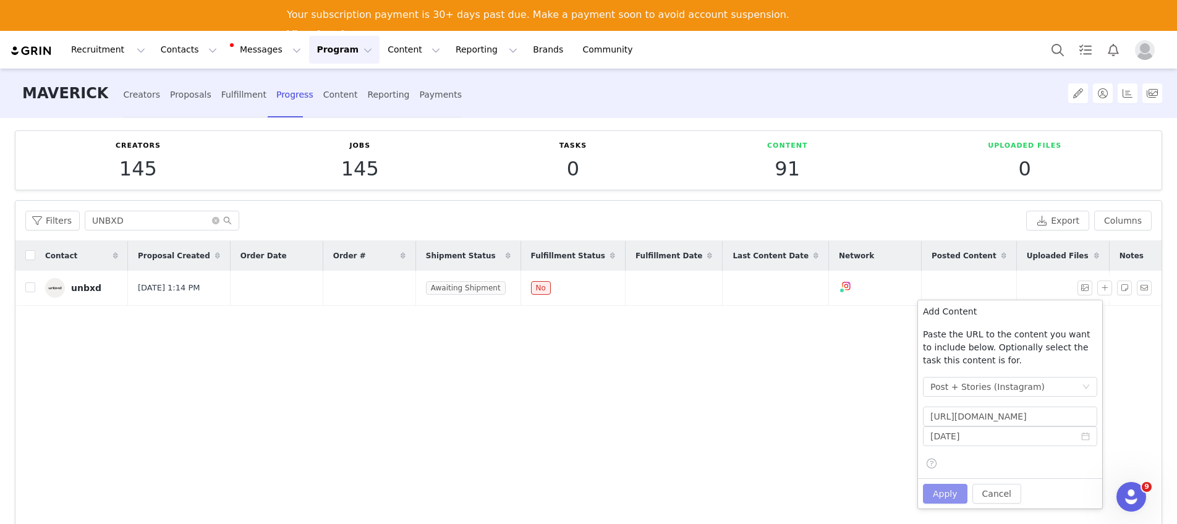
click at [942, 498] on button "Apply" at bounding box center [945, 494] width 45 height 20
click at [215, 218] on icon "icon: close-circle" at bounding box center [215, 220] width 7 height 7
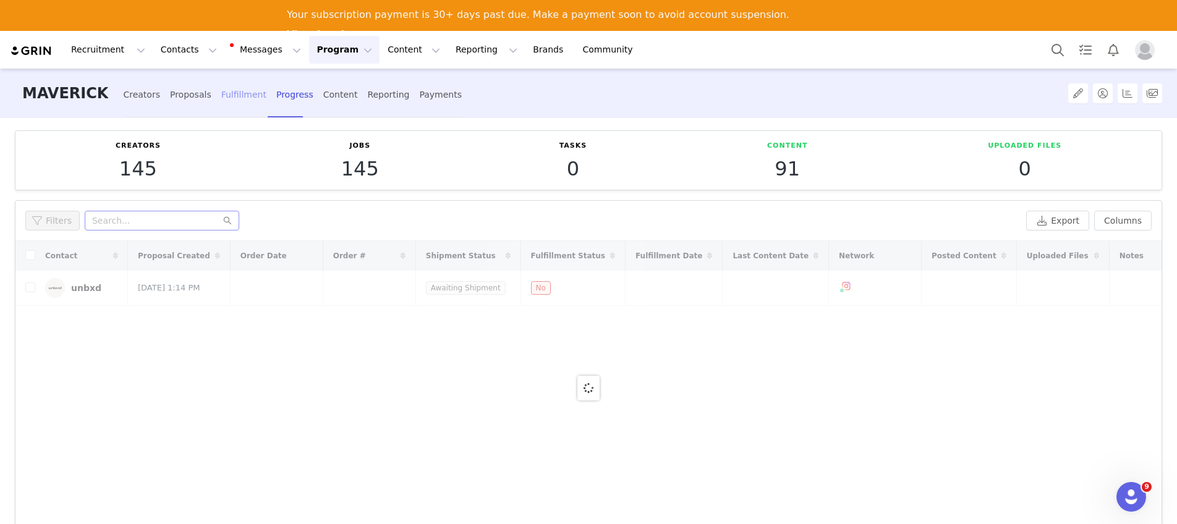
click at [227, 93] on div "Fulfillment" at bounding box center [243, 95] width 45 height 33
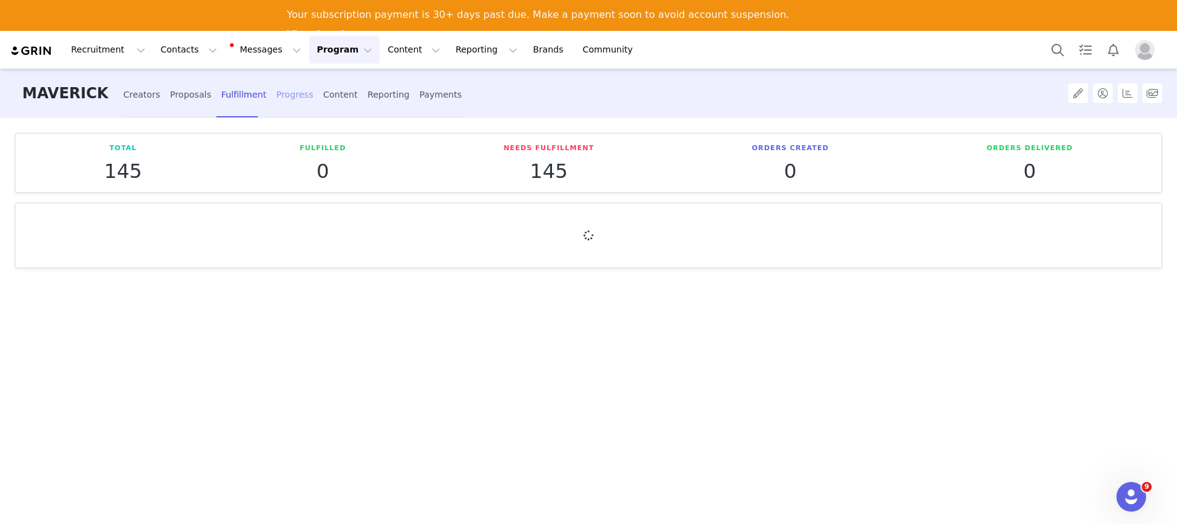
click at [276, 94] on div "Progress" at bounding box center [294, 95] width 37 height 33
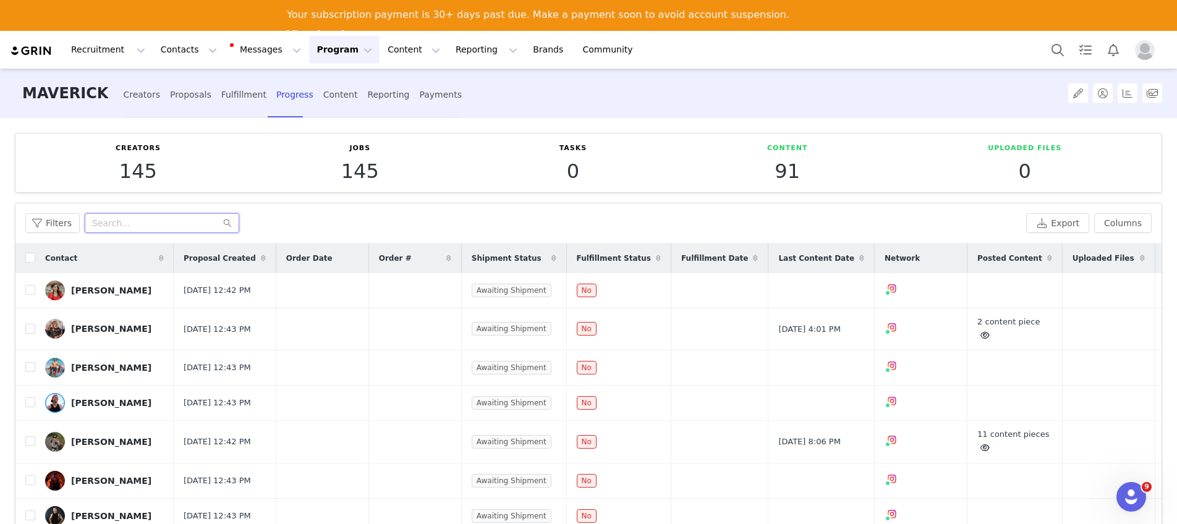
click at [131, 224] on input "text" at bounding box center [162, 223] width 155 height 20
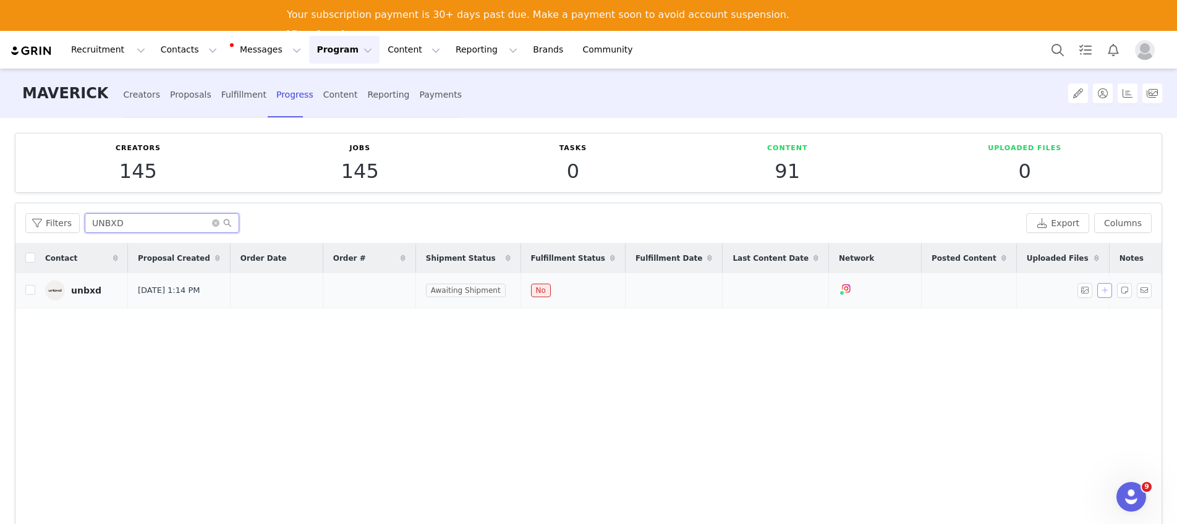
type input "UNBXD"
click at [942, 294] on button "button" at bounding box center [1104, 290] width 15 height 15
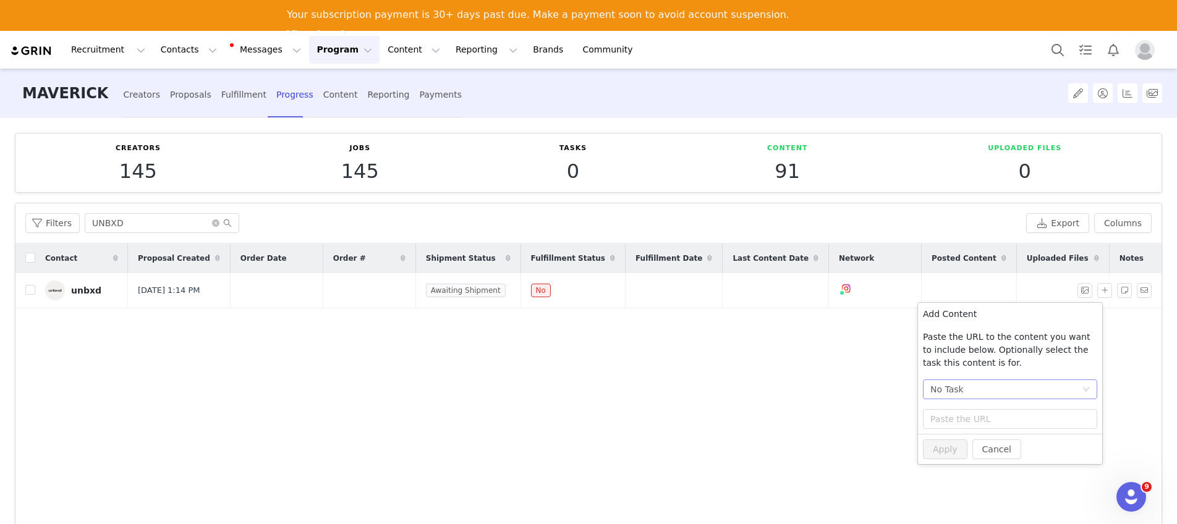
click at [942, 396] on div "No Task" at bounding box center [1006, 389] width 151 height 19
click at [942, 437] on li "Post + Stories (Instagram)" at bounding box center [1010, 434] width 174 height 20
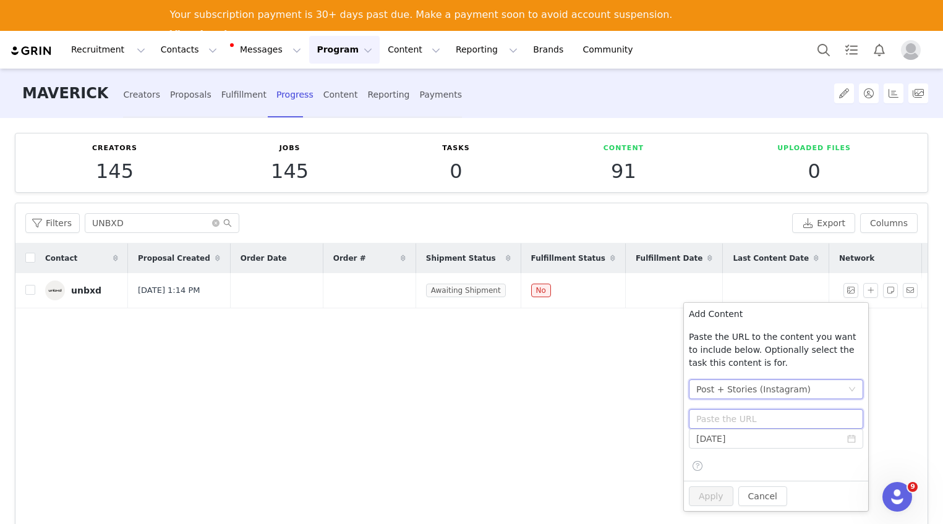
click at [759, 425] on input "text" at bounding box center [776, 419] width 174 height 20
paste input "https://www.instagram.com/p/DOfggu6DNQG/"
type input "https://www.instagram.com/p/DOfggu6DNQG/"
click at [782, 442] on input "2025-09-30" at bounding box center [776, 439] width 174 height 20
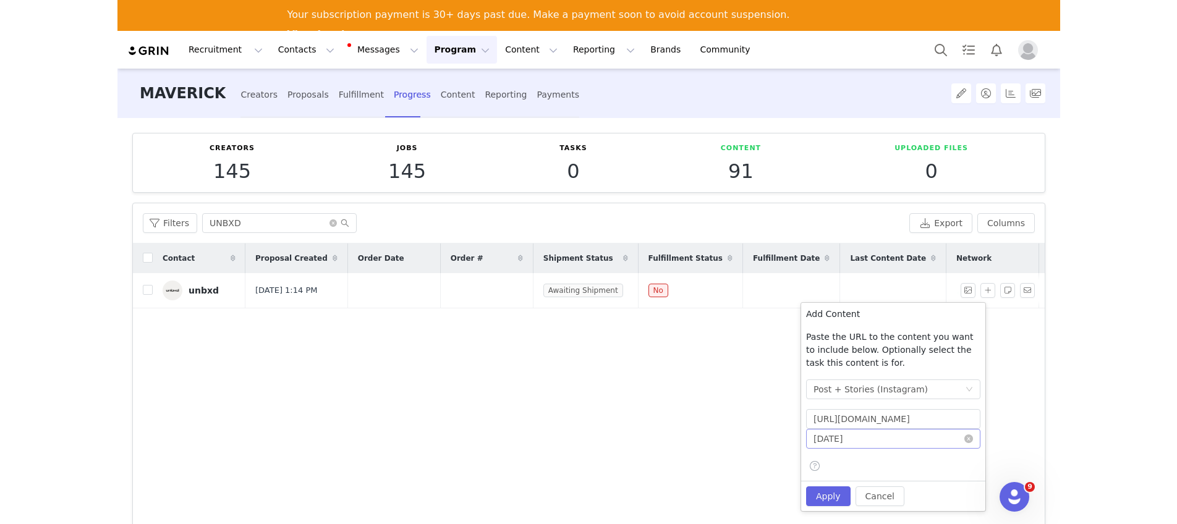
scroll to position [0, 0]
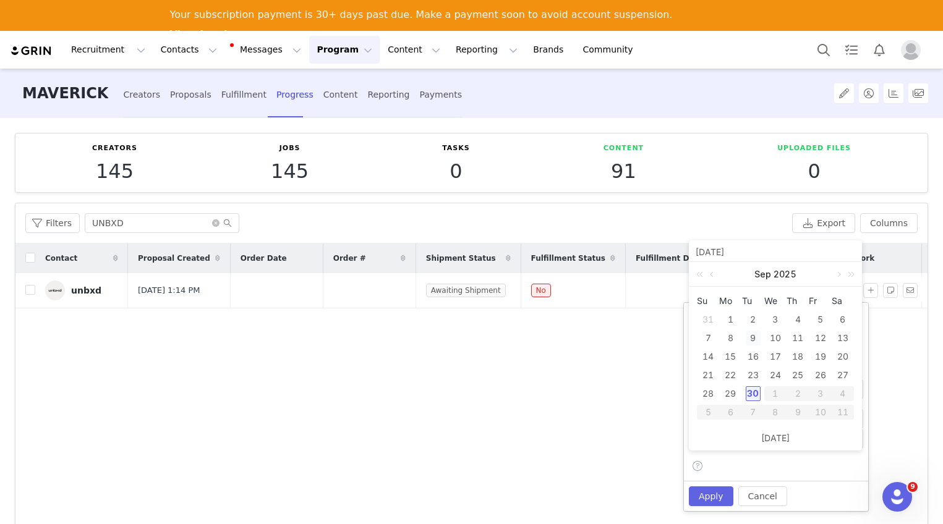
click at [753, 338] on div "9" at bounding box center [753, 338] width 15 height 15
type input "2025-09-09"
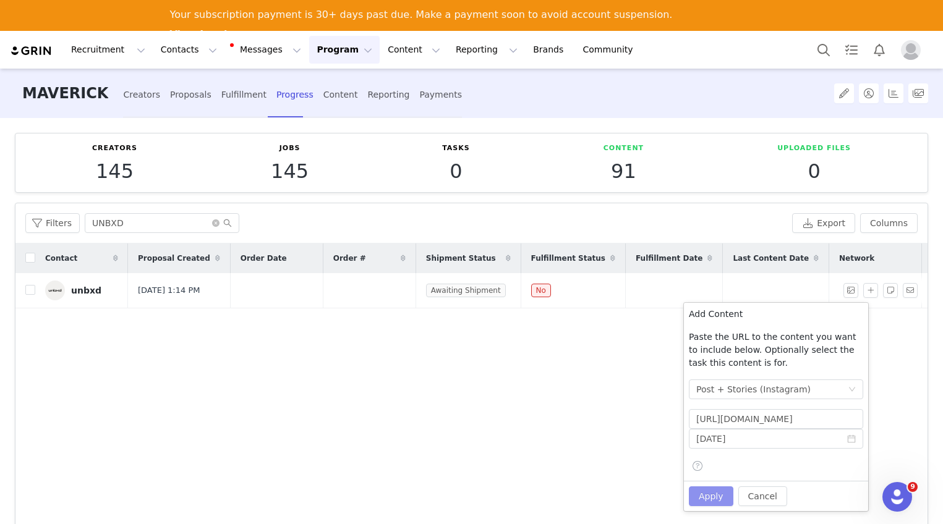
click at [723, 495] on button "Apply" at bounding box center [711, 497] width 45 height 20
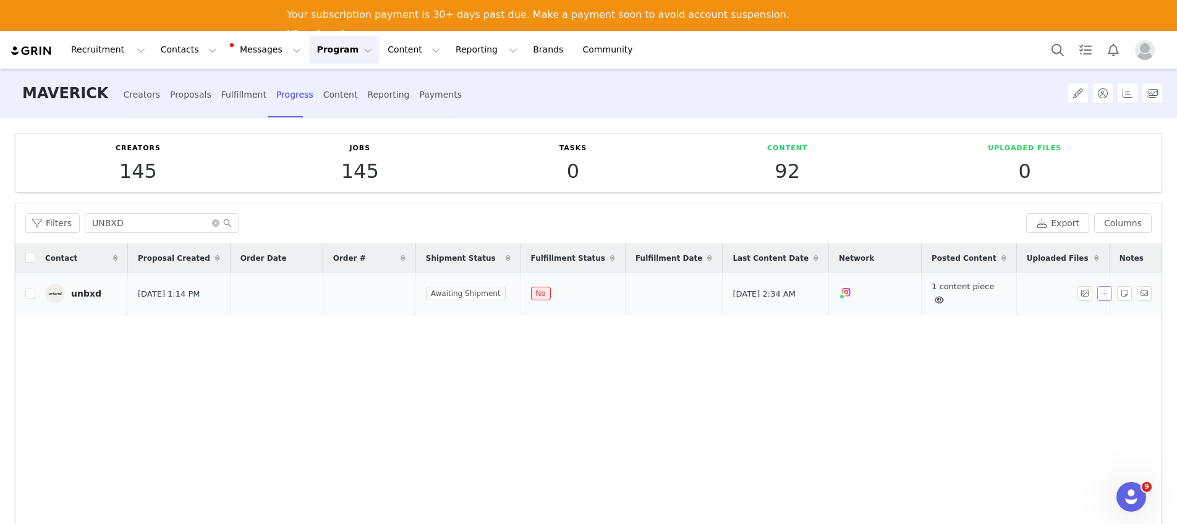
click at [942, 294] on button "button" at bounding box center [1104, 293] width 15 height 15
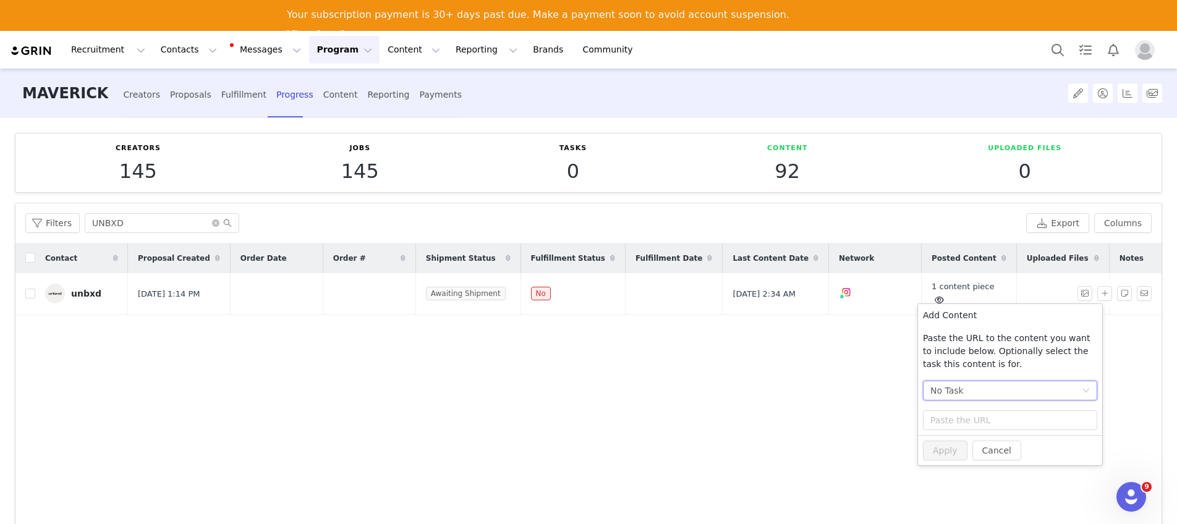
click at [942, 390] on div "No Task" at bounding box center [1006, 390] width 151 height 19
click at [942, 433] on li "Post + Stories (Instagram)" at bounding box center [1010, 435] width 174 height 20
click at [942, 420] on input "text" at bounding box center [1010, 421] width 174 height 20
paste input "https://www.instagram.com/p/DOa1XAeDEtu/"
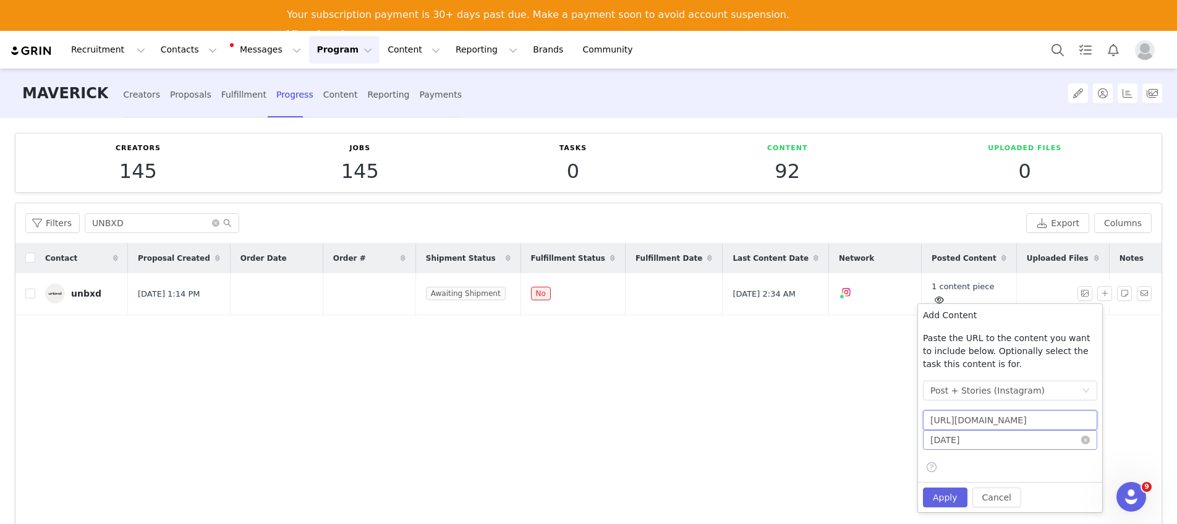
type input "https://www.instagram.com/p/DOa1XAeDEtu/"
click at [942, 445] on input "2025-09-09" at bounding box center [1010, 440] width 174 height 20
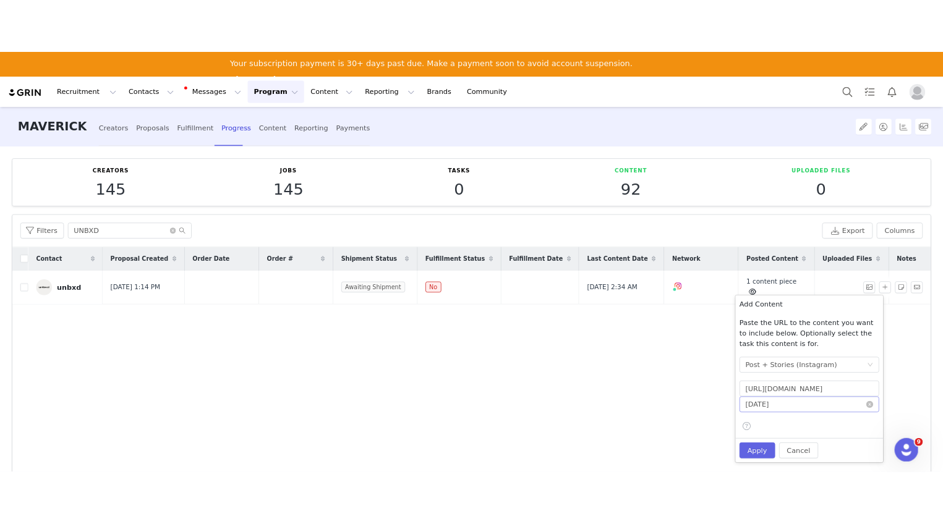
scroll to position [0, 0]
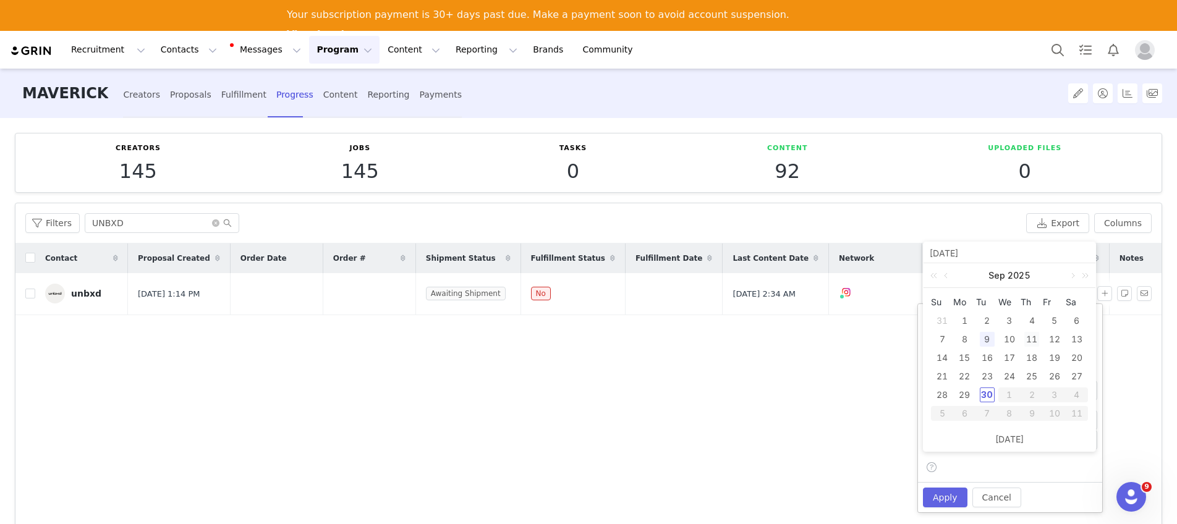
click at [942, 340] on div "11" at bounding box center [1032, 339] width 15 height 15
type input "2025-09-11"
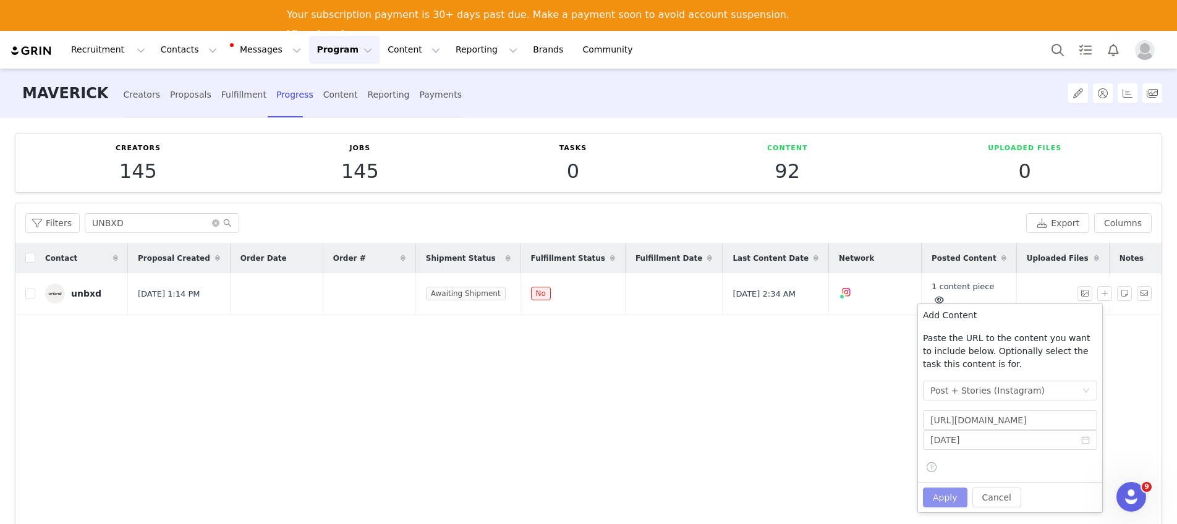
click at [942, 494] on button "Apply" at bounding box center [945, 498] width 45 height 20
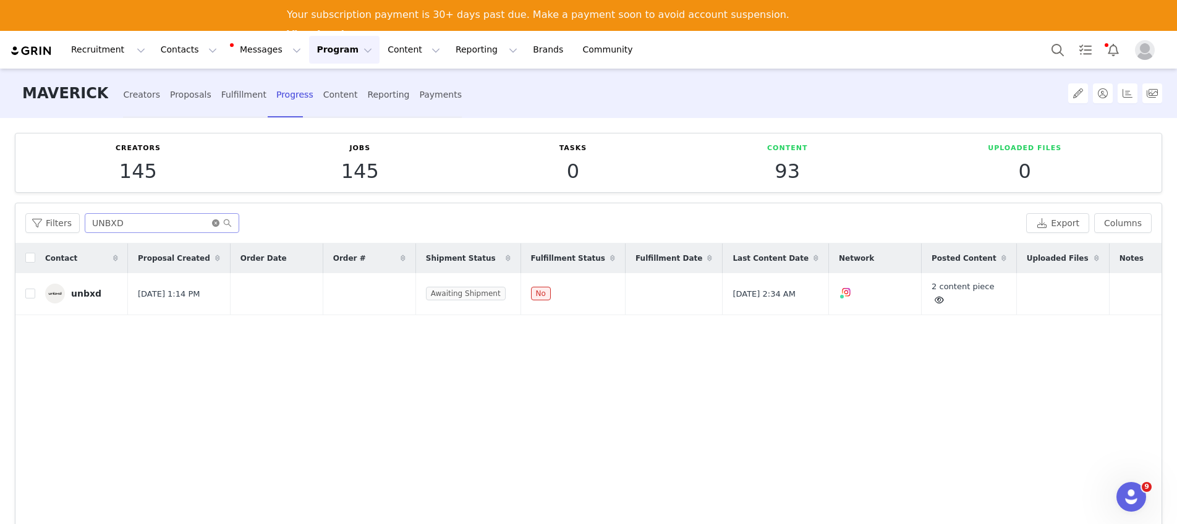
click at [217, 220] on icon "icon: close-circle" at bounding box center [215, 222] width 7 height 7
click at [210, 223] on input "text" at bounding box center [162, 223] width 155 height 20
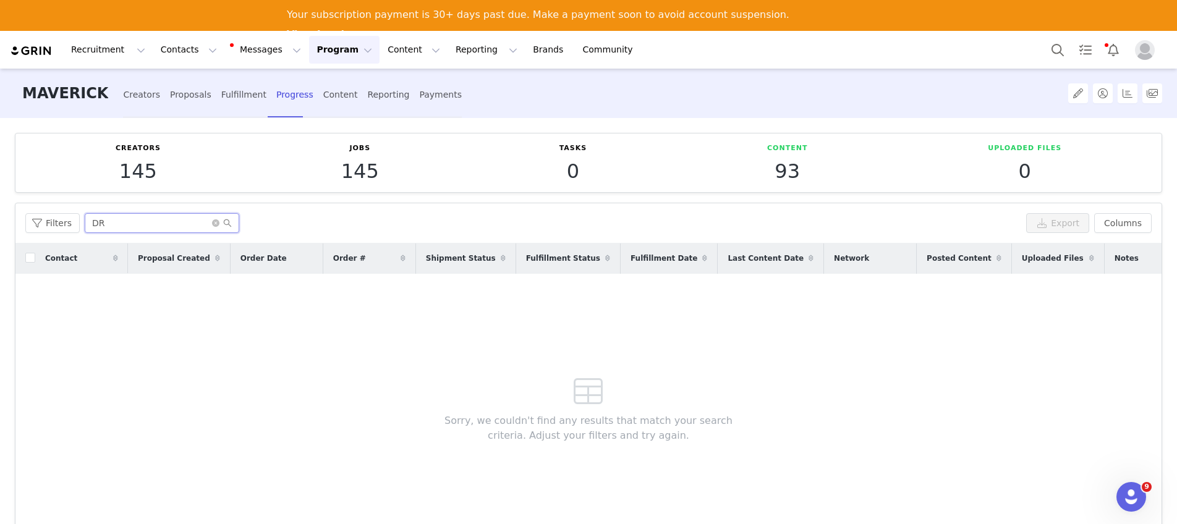
type input "D"
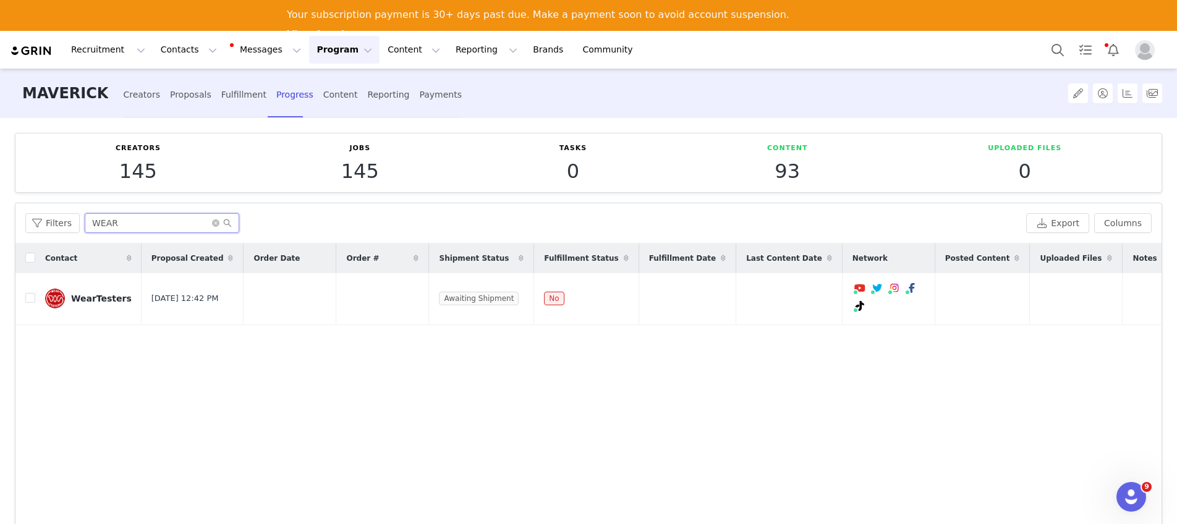
type input "WEAR"
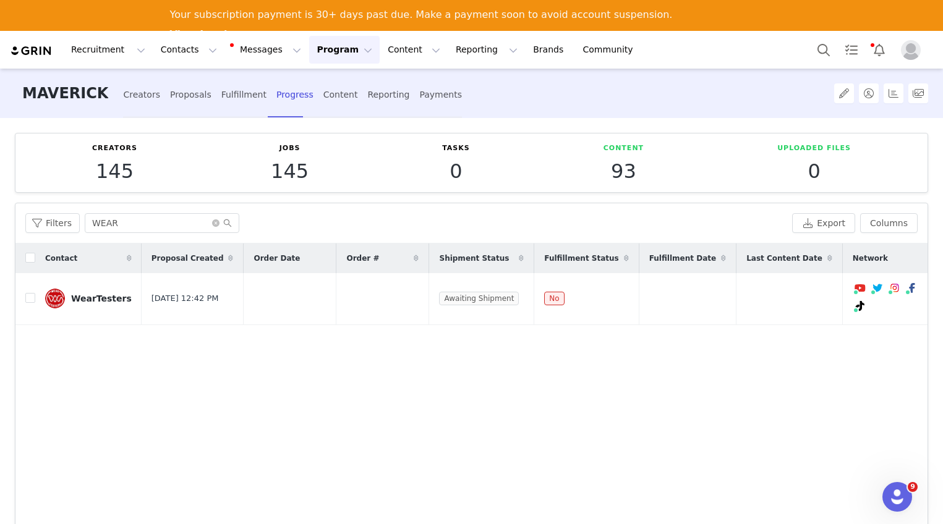
click at [213, 219] on span at bounding box center [222, 223] width 20 height 9
click at [212, 222] on icon "icon: close-circle" at bounding box center [215, 222] width 7 height 7
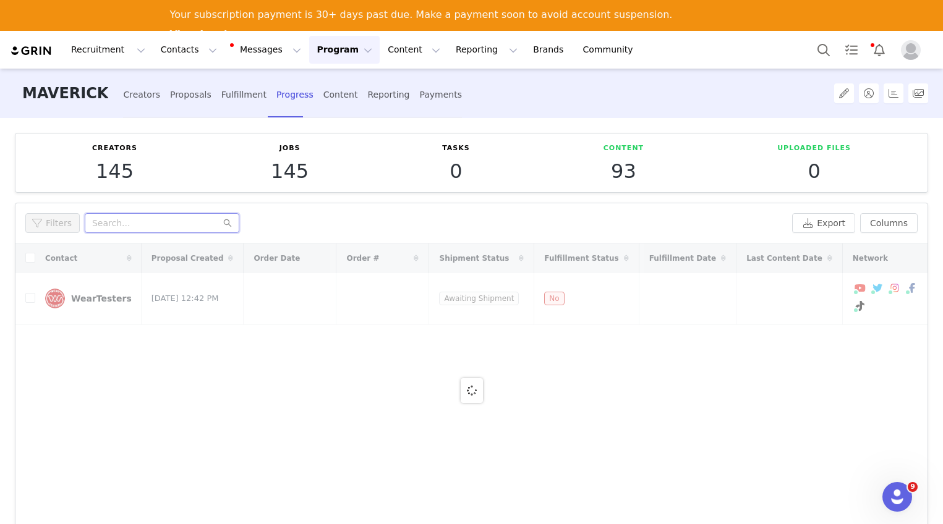
click at [200, 228] on input "text" at bounding box center [162, 223] width 155 height 20
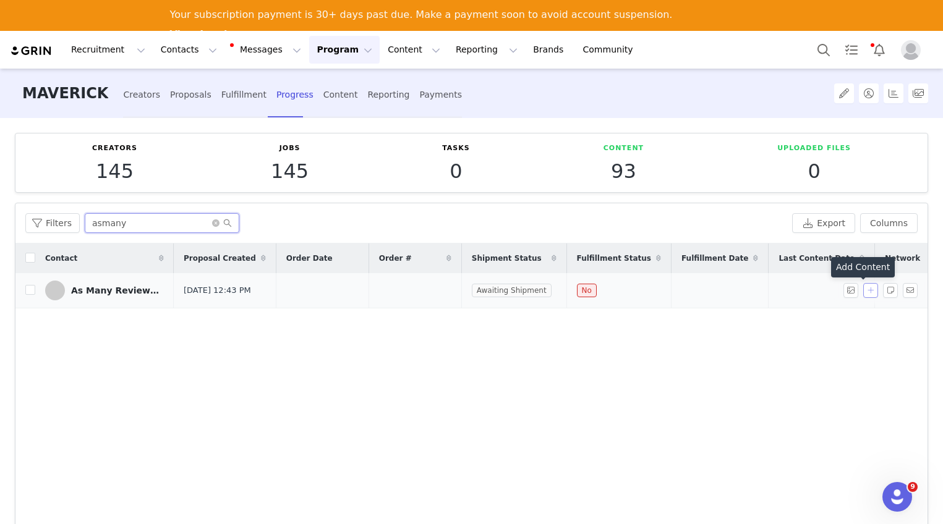
type input "asmany"
click at [863, 295] on button "button" at bounding box center [870, 290] width 15 height 15
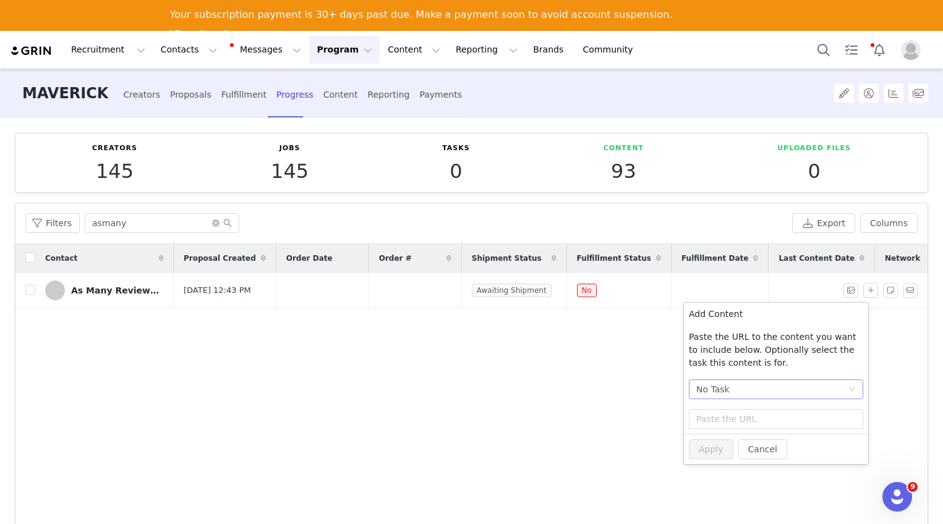
click at [764, 389] on div "No Task" at bounding box center [771, 389] width 151 height 19
click at [734, 431] on li "Post + Stories (Instagram)" at bounding box center [776, 434] width 174 height 20
paste input "https://www.instagram.com/p/DPDRIUEDpD3/"
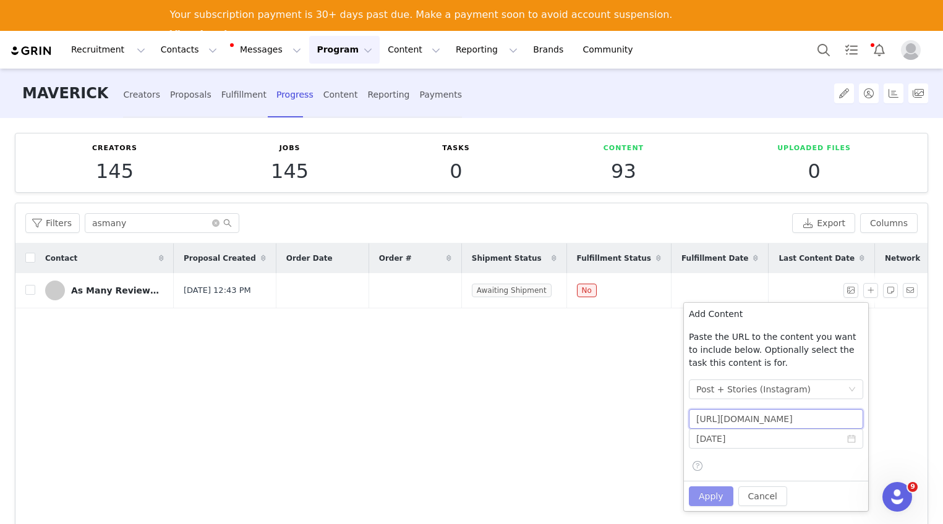
type input "https://www.instagram.com/p/DPDRIUEDpD3/"
click at [710, 491] on button "Apply" at bounding box center [711, 497] width 45 height 20
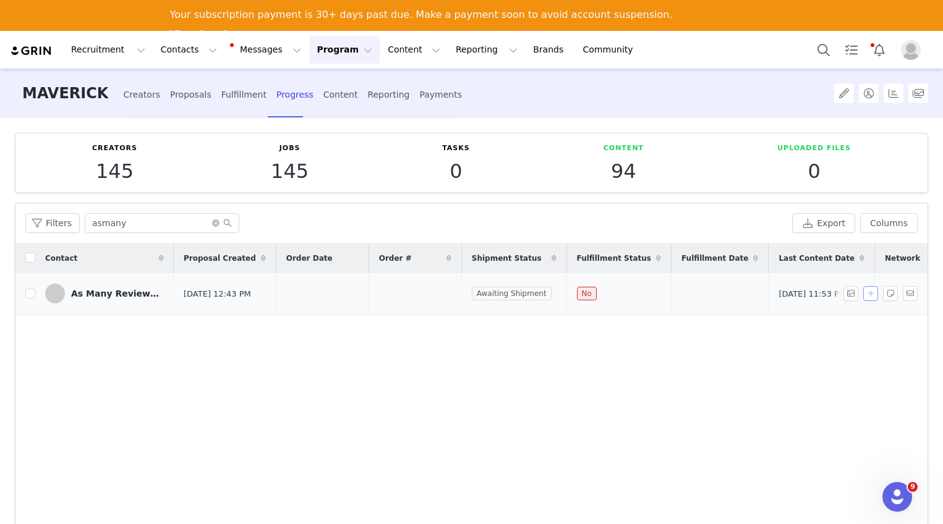
click at [863, 296] on button "button" at bounding box center [870, 293] width 15 height 15
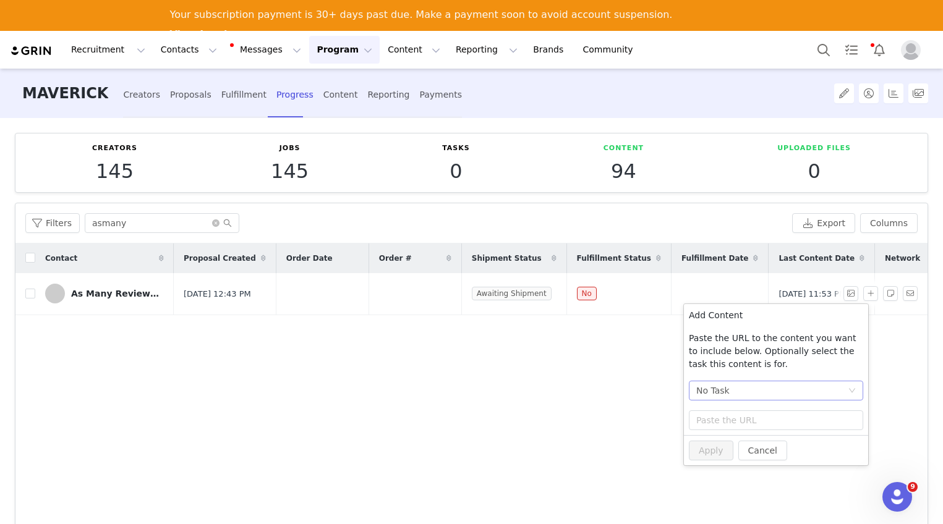
click at [757, 394] on div "No Task" at bounding box center [771, 390] width 151 height 19
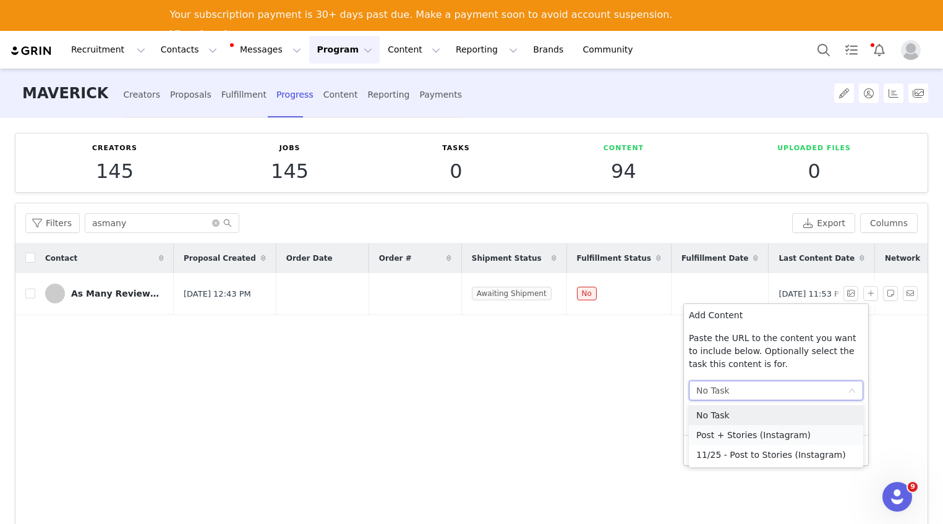
click at [753, 432] on li "Post + Stories (Instagram)" at bounding box center [776, 435] width 174 height 20
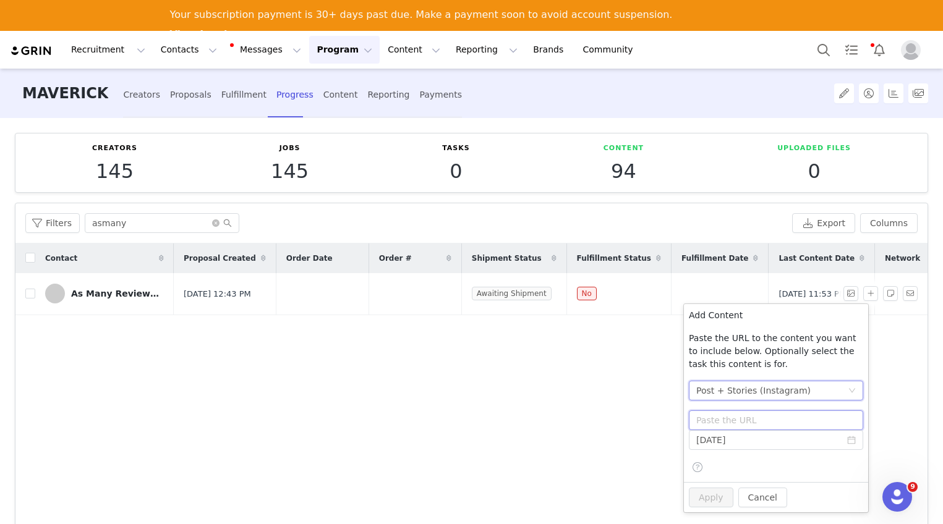
click at [750, 418] on input "text" at bounding box center [776, 421] width 174 height 20
paste input "https://www.instagram.com/p/DOoRYIvFGkJ/"
type input "https://www.instagram.com/p/DOoRYIvFGkJ/"
click at [769, 441] on input "2025-09-30" at bounding box center [776, 440] width 174 height 20
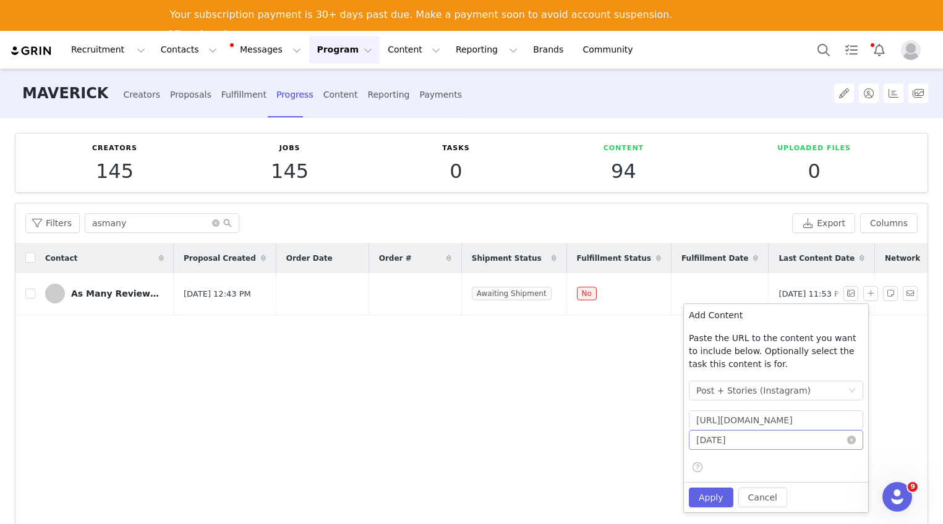
scroll to position [0, 0]
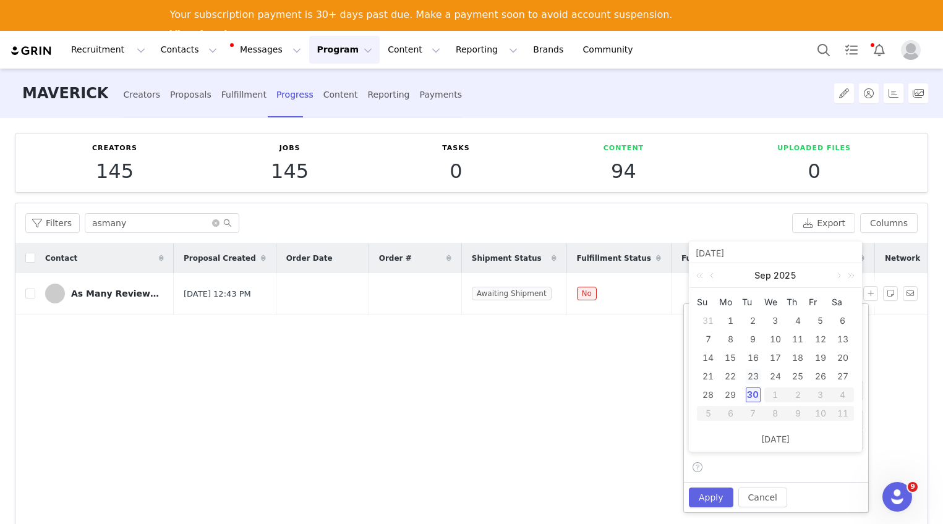
click at [757, 375] on div "23" at bounding box center [753, 376] width 15 height 15
type input "2025-09-23"
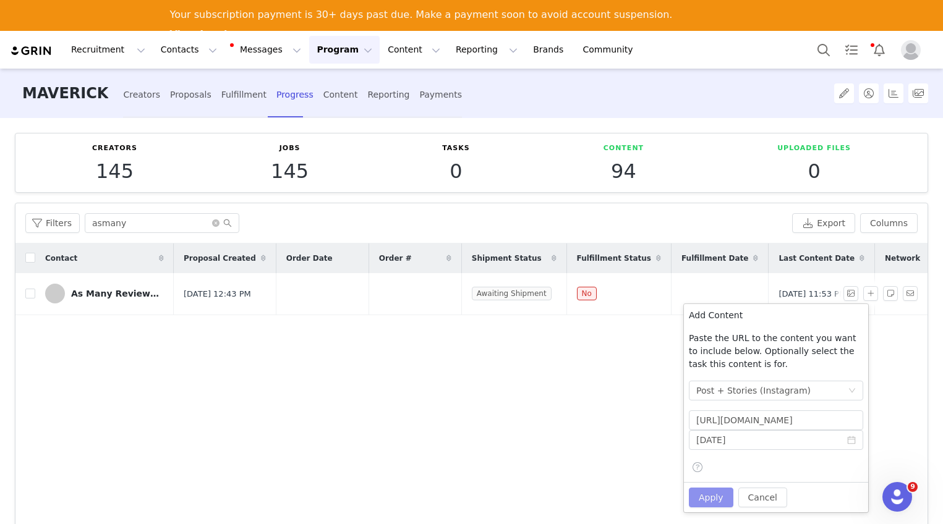
click at [712, 500] on button "Apply" at bounding box center [711, 498] width 45 height 20
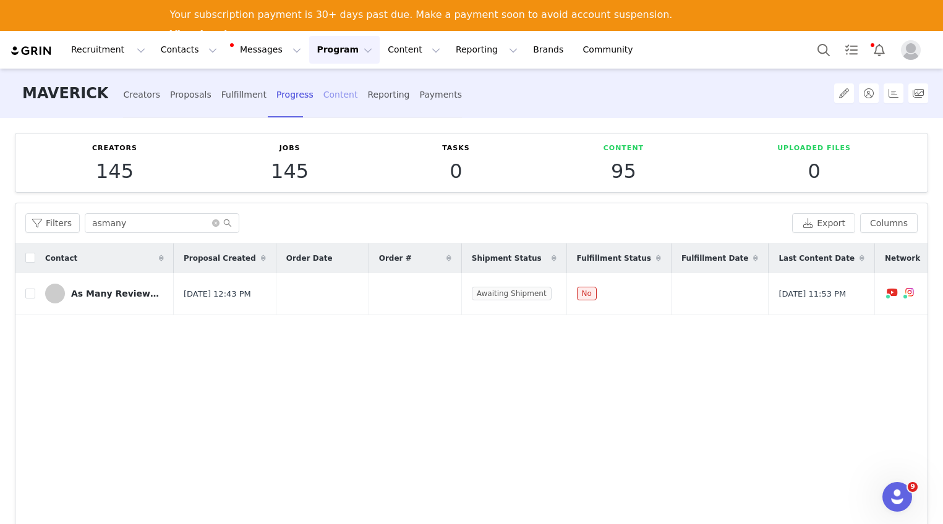
click at [323, 96] on div "Content" at bounding box center [340, 95] width 35 height 33
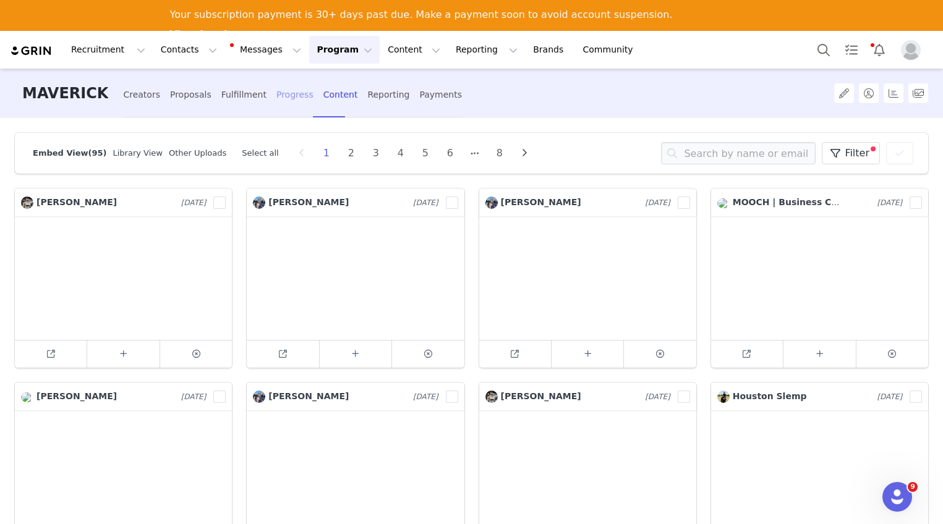
click at [278, 99] on div "Progress" at bounding box center [294, 95] width 37 height 33
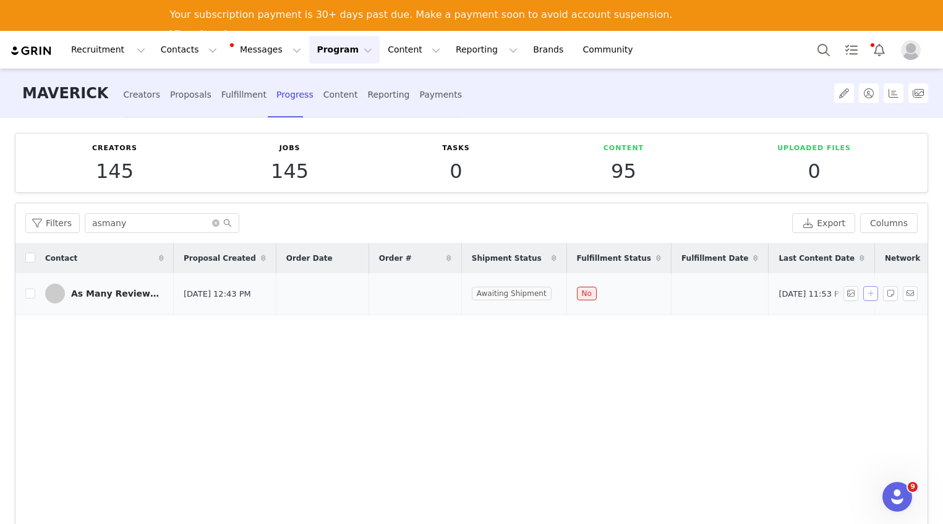
click at [863, 292] on button "button" at bounding box center [870, 293] width 15 height 15
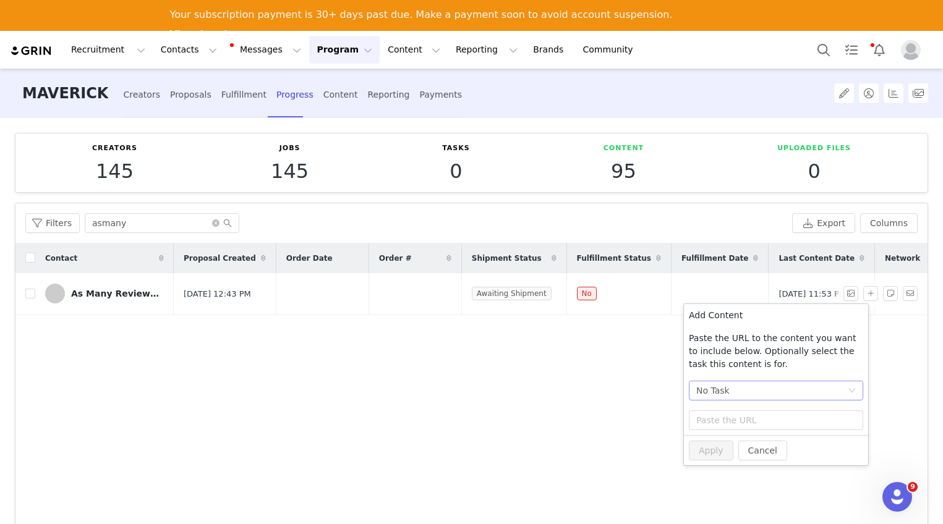
click at [769, 392] on div "No Task" at bounding box center [771, 390] width 151 height 19
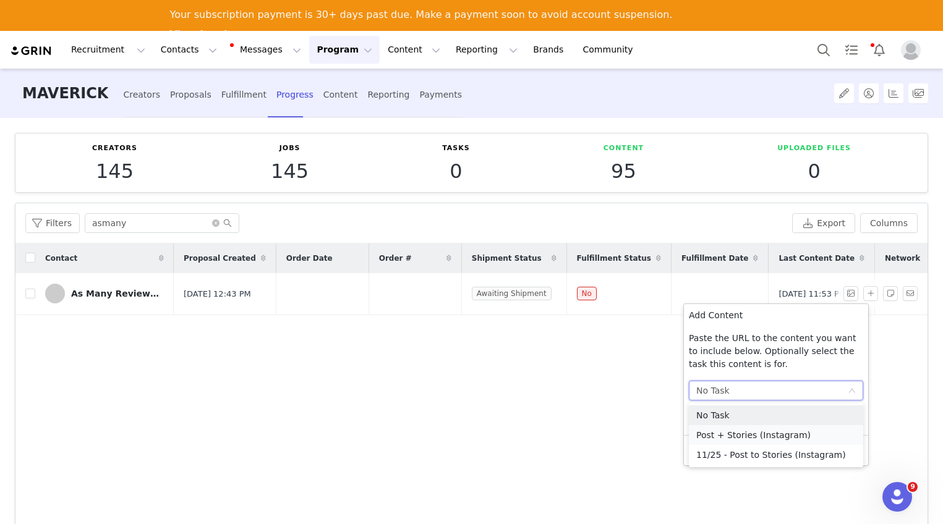
click at [777, 433] on li "Post + Stories (Instagram)" at bounding box center [776, 435] width 174 height 20
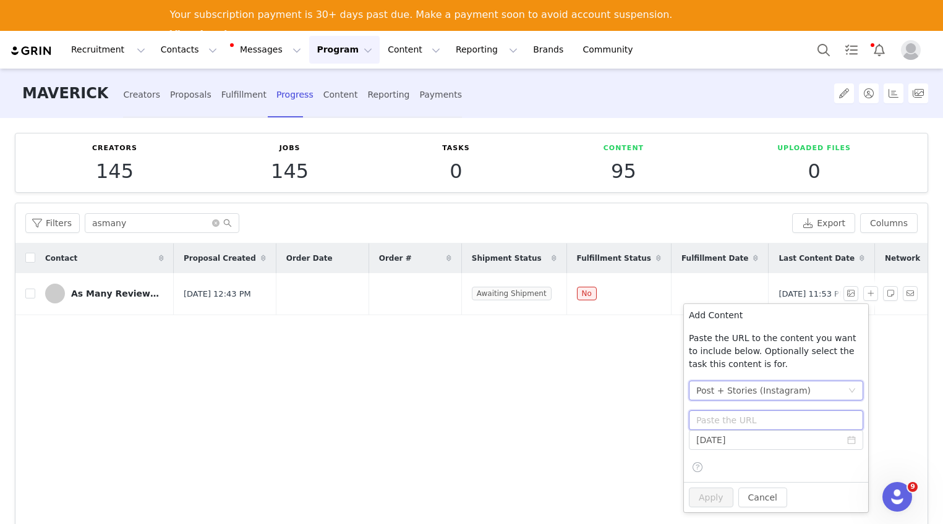
click at [764, 418] on input "text" at bounding box center [776, 421] width 174 height 20
paste input "https://www.instagram.com/p/DOejgNDkotv/"
type input "https://www.instagram.com/p/DOejgNDkotv/"
click at [772, 438] on input "2025-09-30" at bounding box center [776, 440] width 174 height 20
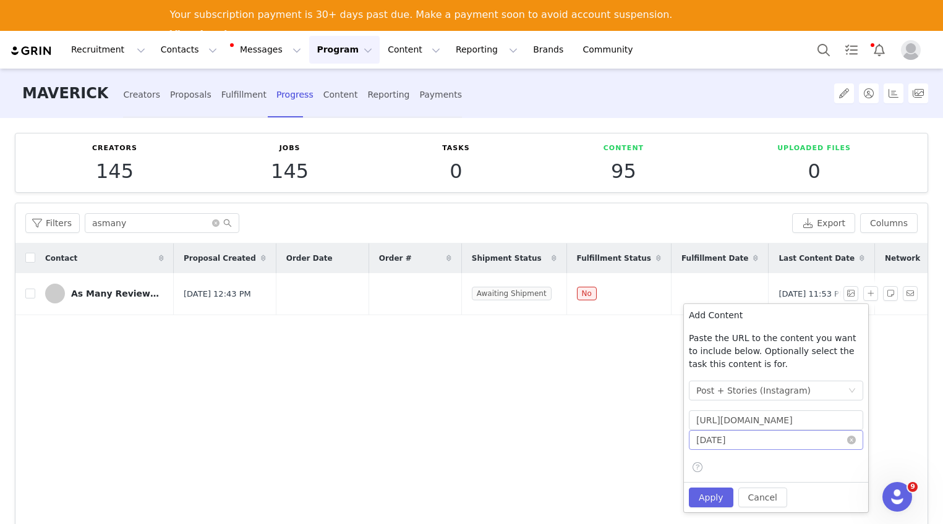
scroll to position [0, 0]
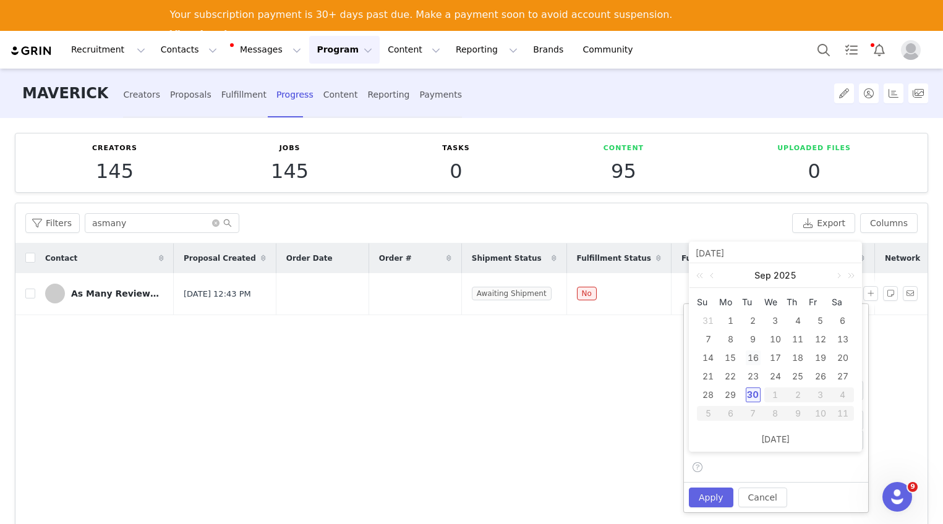
click at [755, 362] on div "16" at bounding box center [753, 358] width 15 height 15
type input "2025-09-16"
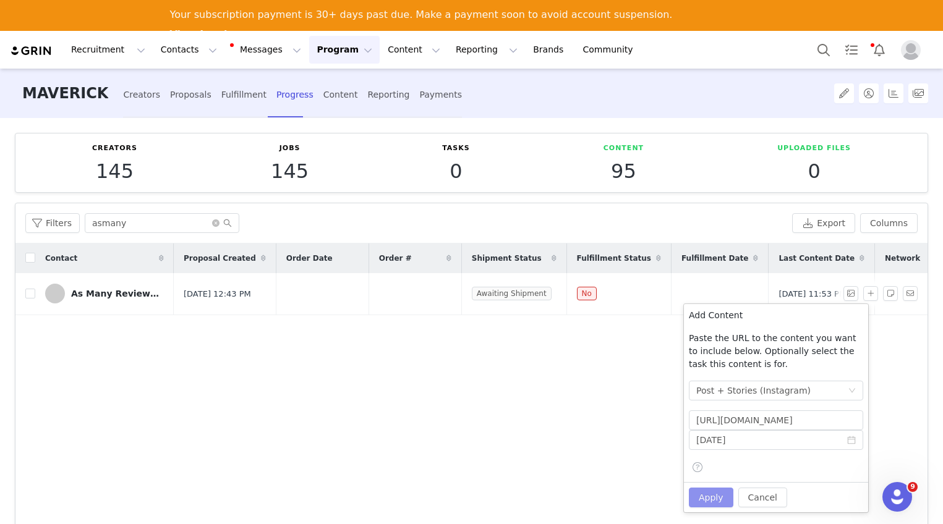
click at [710, 497] on button "Apply" at bounding box center [711, 498] width 45 height 20
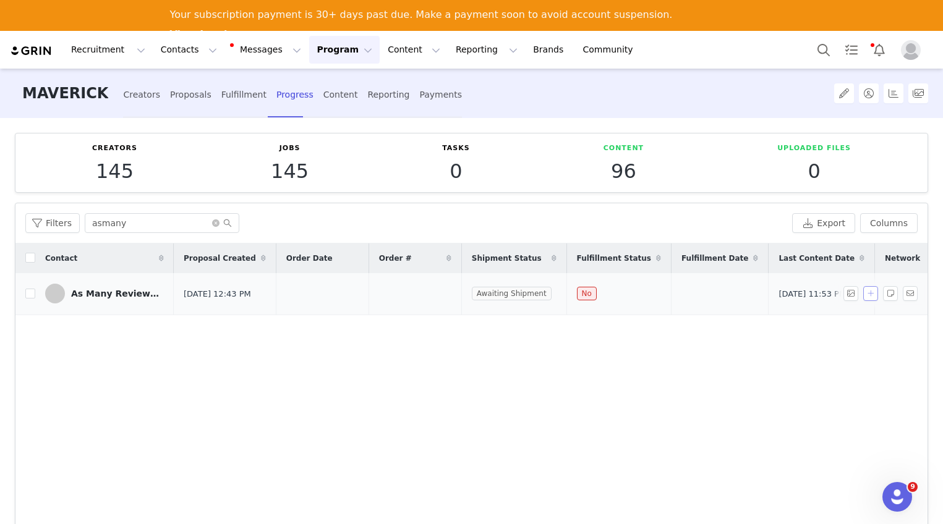
click at [863, 296] on button "button" at bounding box center [870, 293] width 15 height 15
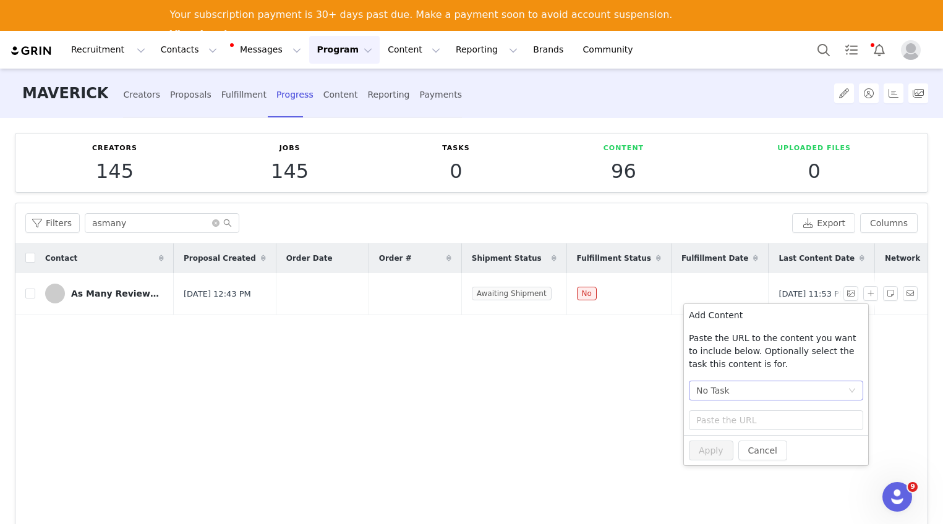
click at [755, 398] on div "No Task" at bounding box center [771, 390] width 151 height 19
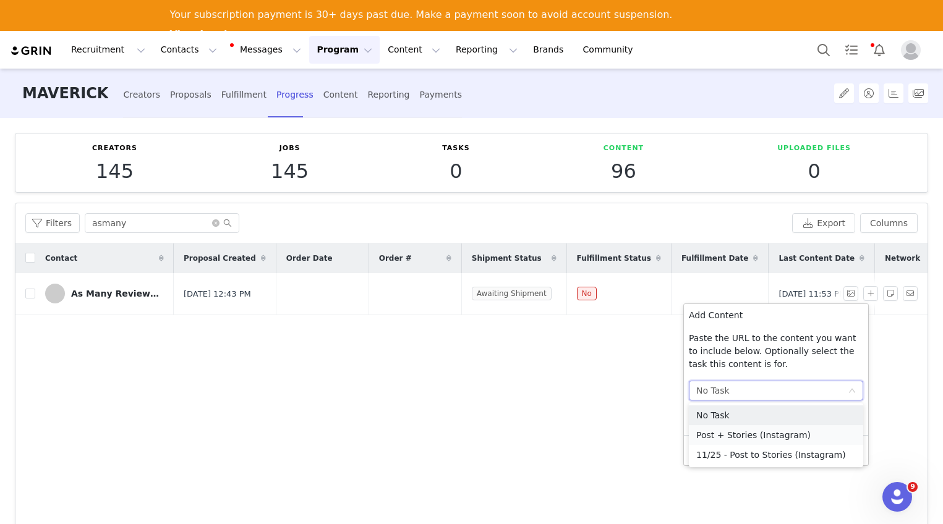
click at [740, 432] on li "Post + Stories (Instagram)" at bounding box center [776, 435] width 174 height 20
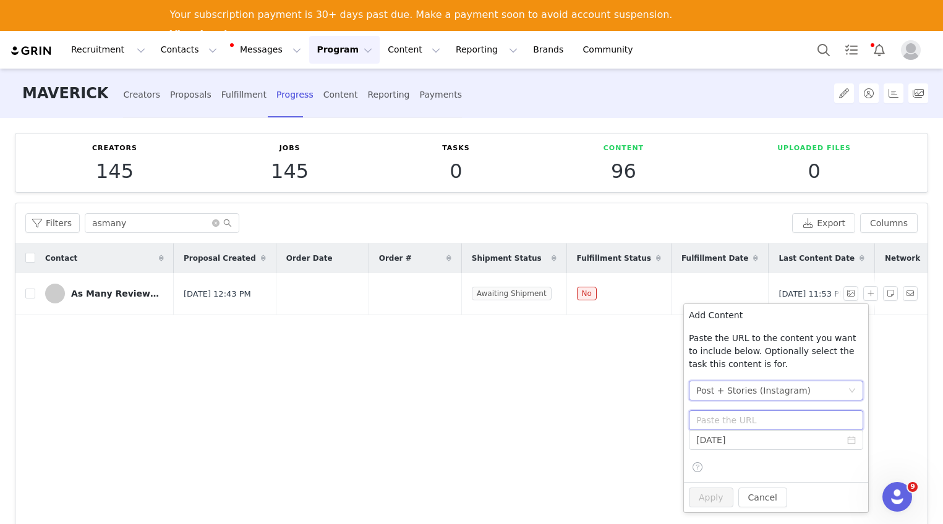
click at [746, 419] on input "text" at bounding box center [776, 421] width 174 height 20
paste input "https://www.instagram.com/p/DOoRYIvFGkJ/"
type input "https://www.instagram.com/p/DOoRYIvFGkJ/"
click at [715, 500] on button "Apply" at bounding box center [711, 498] width 45 height 20
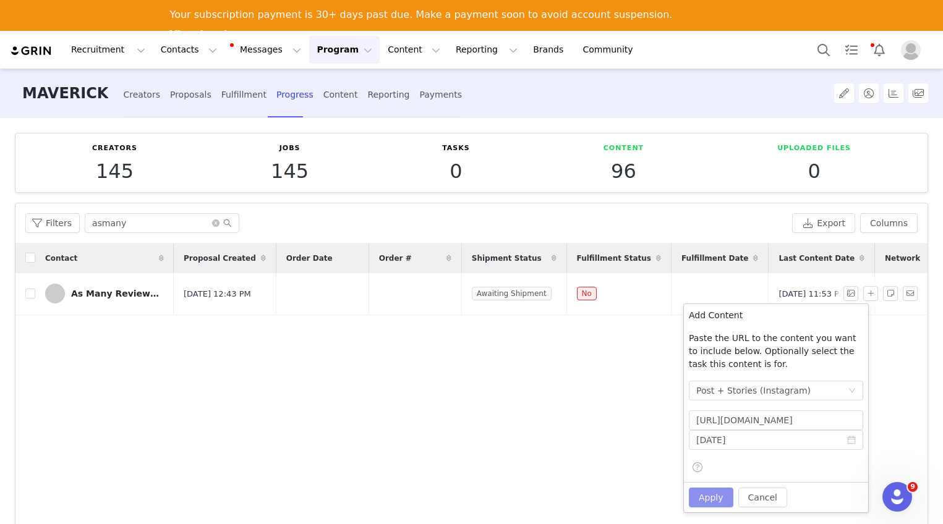
scroll to position [0, 0]
